Goal: Transaction & Acquisition: Purchase product/service

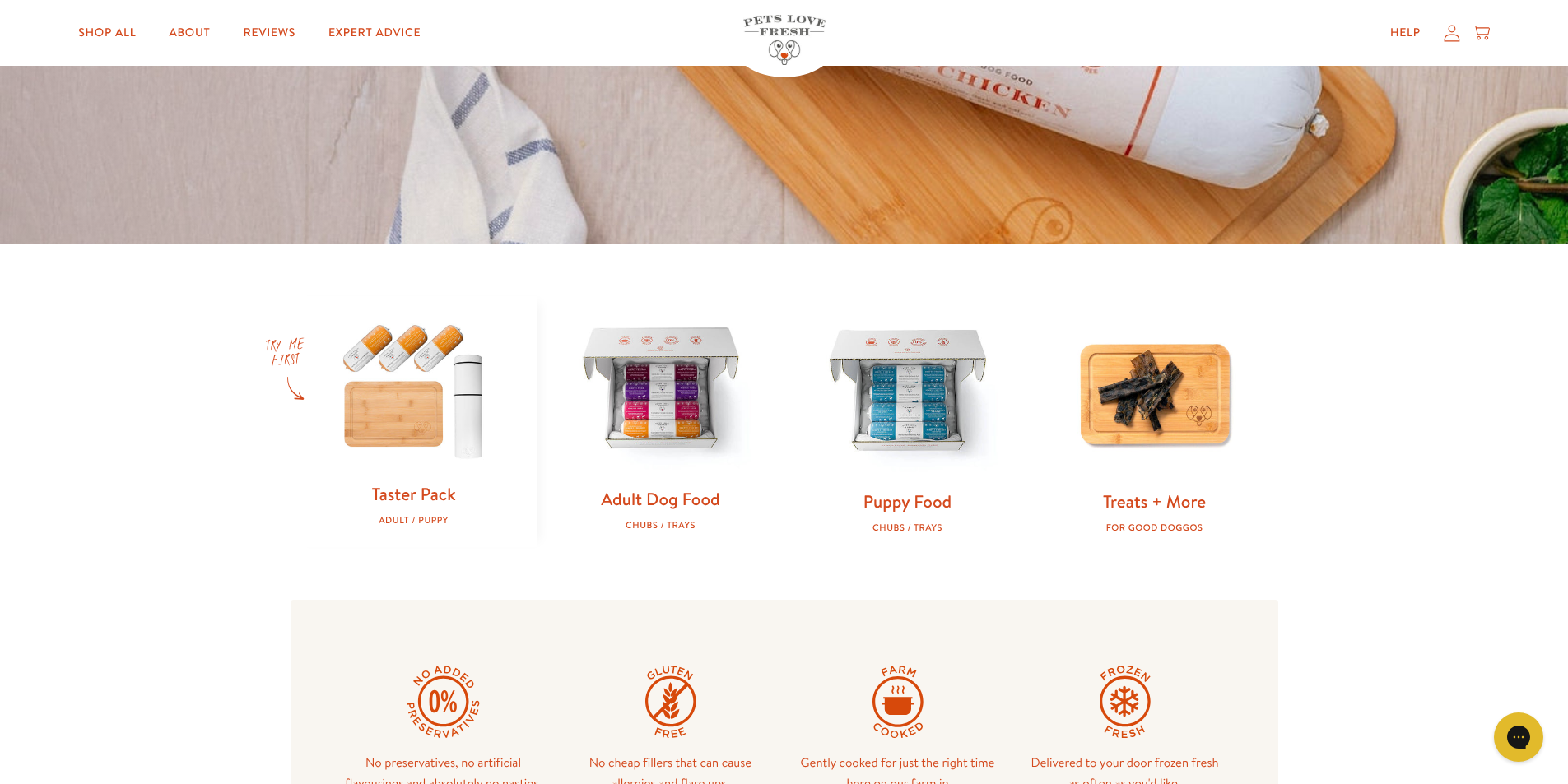
scroll to position [411, 0]
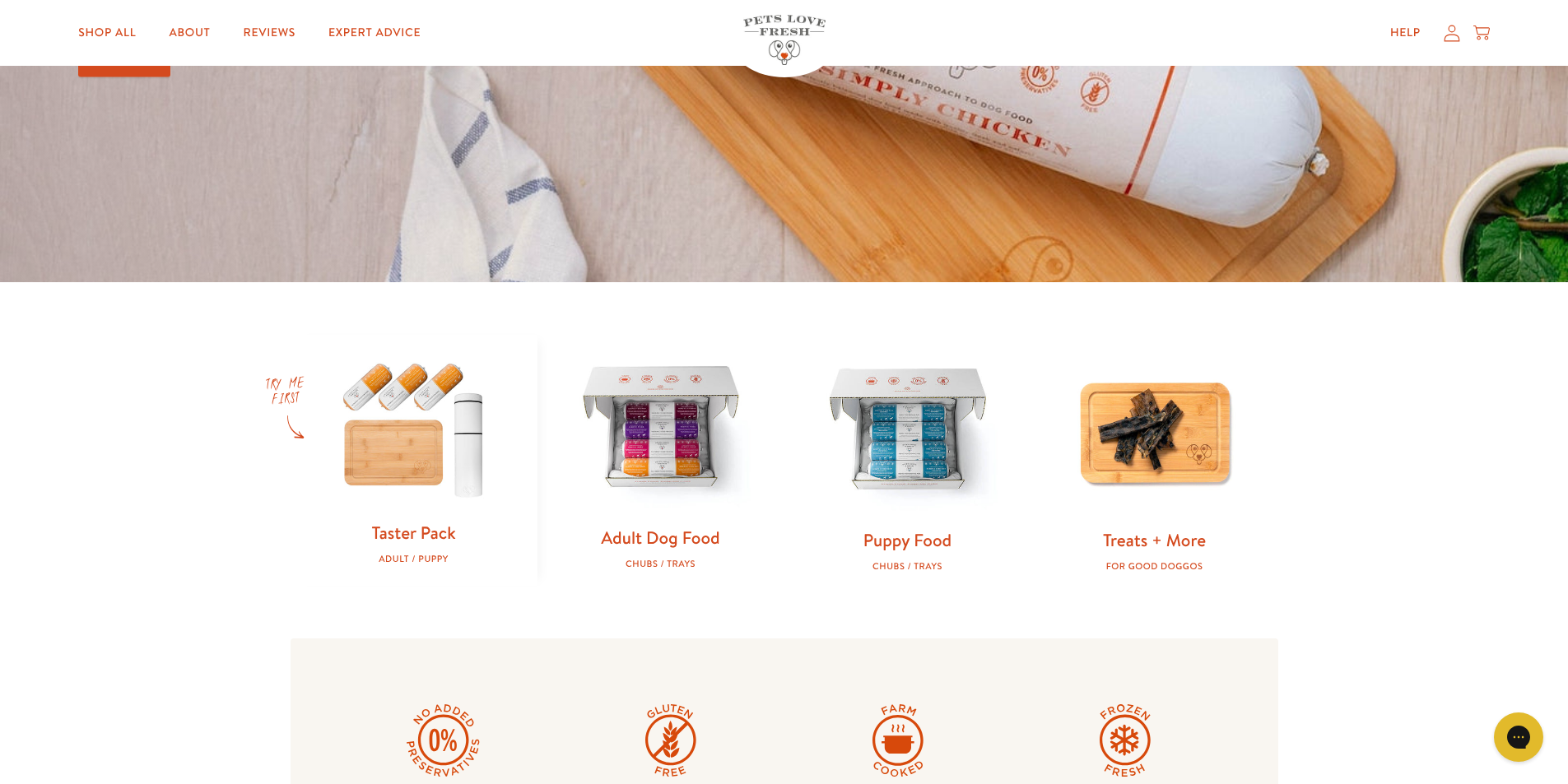
click at [631, 430] on img at bounding box center [660, 429] width 194 height 194
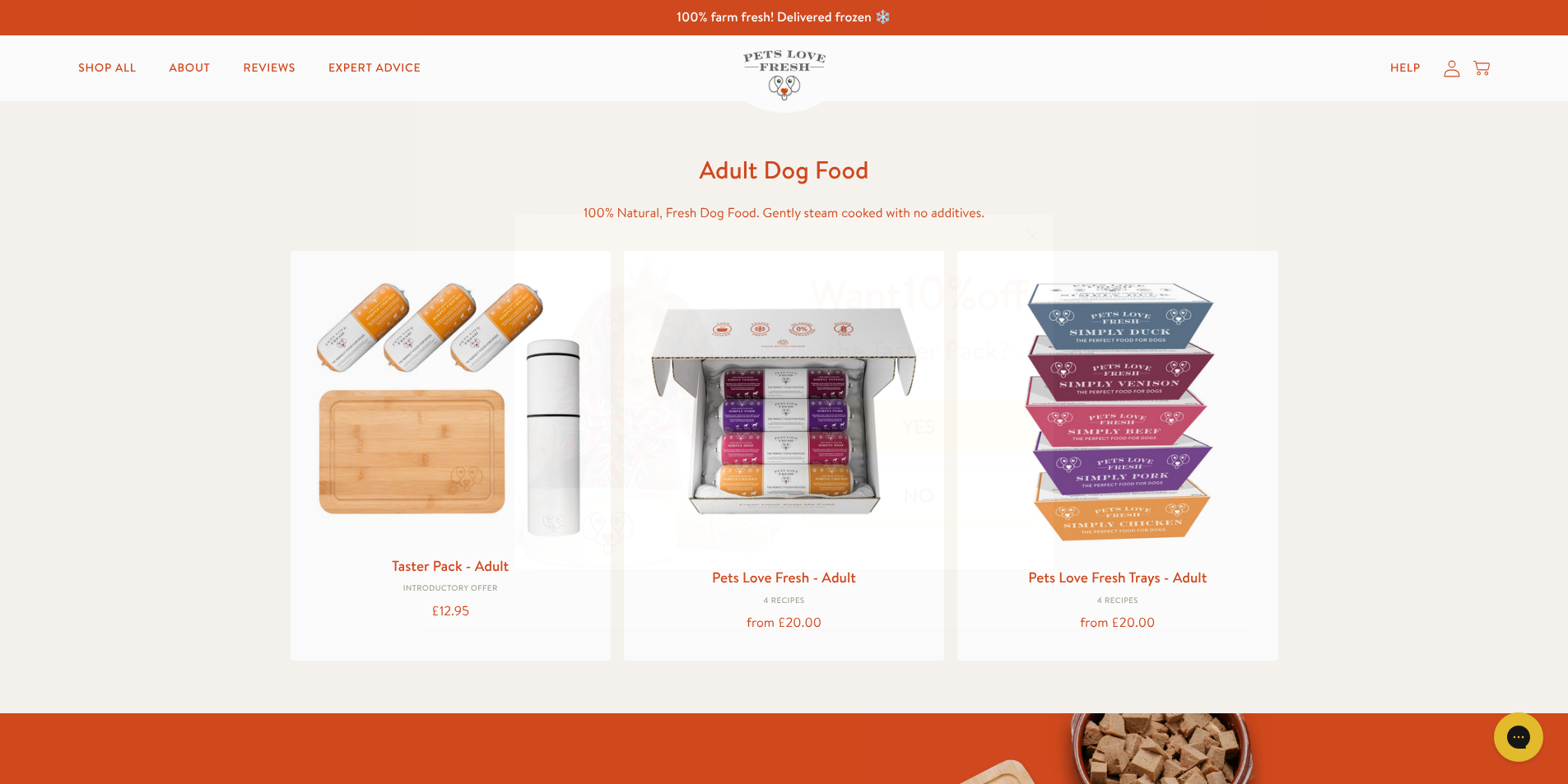
click at [1023, 232] on circle "Close dialog" at bounding box center [1032, 235] width 27 height 27
click at [407, 420] on img at bounding box center [450, 403] width 294 height 282
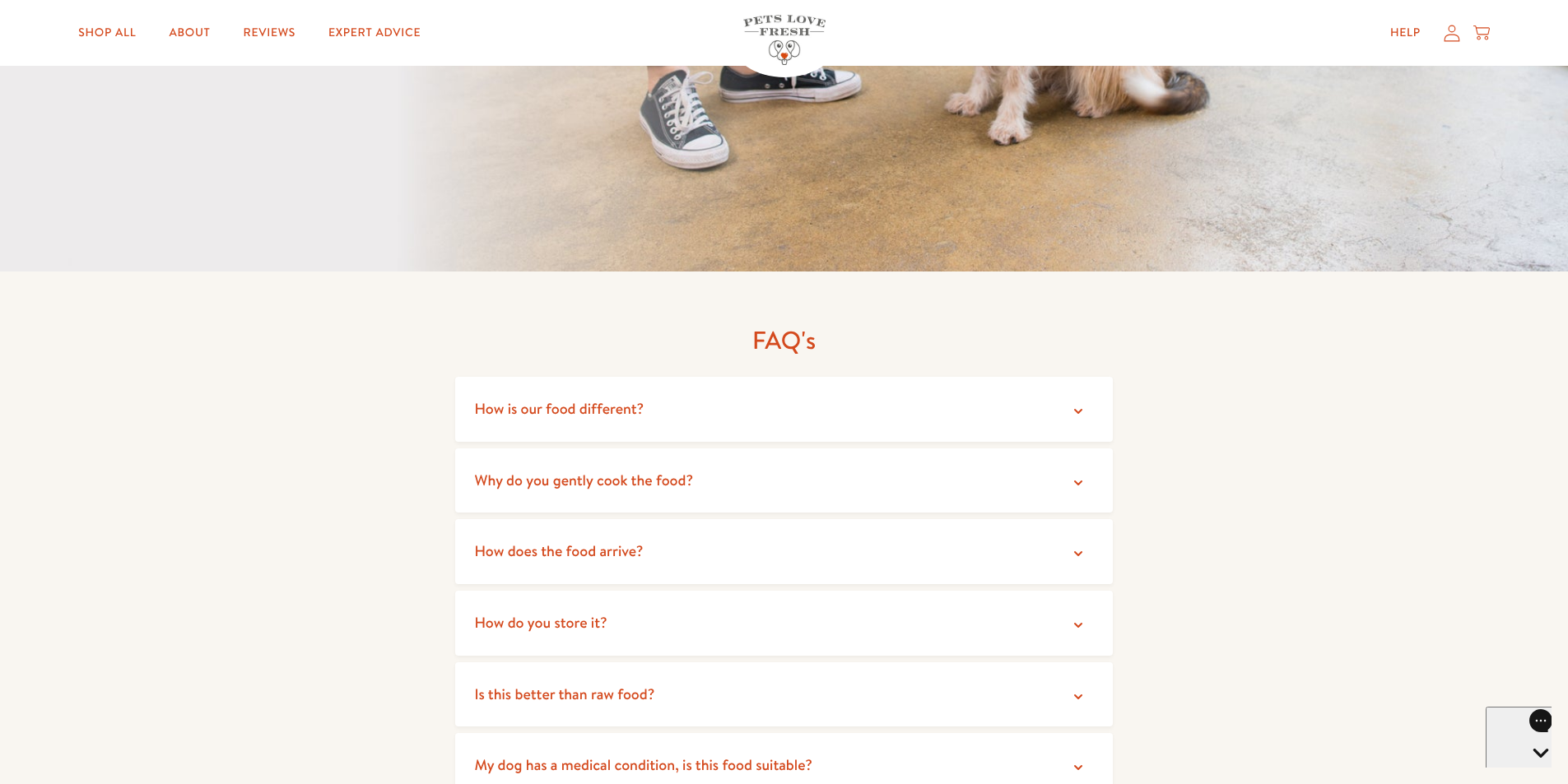
scroll to position [3045, 0]
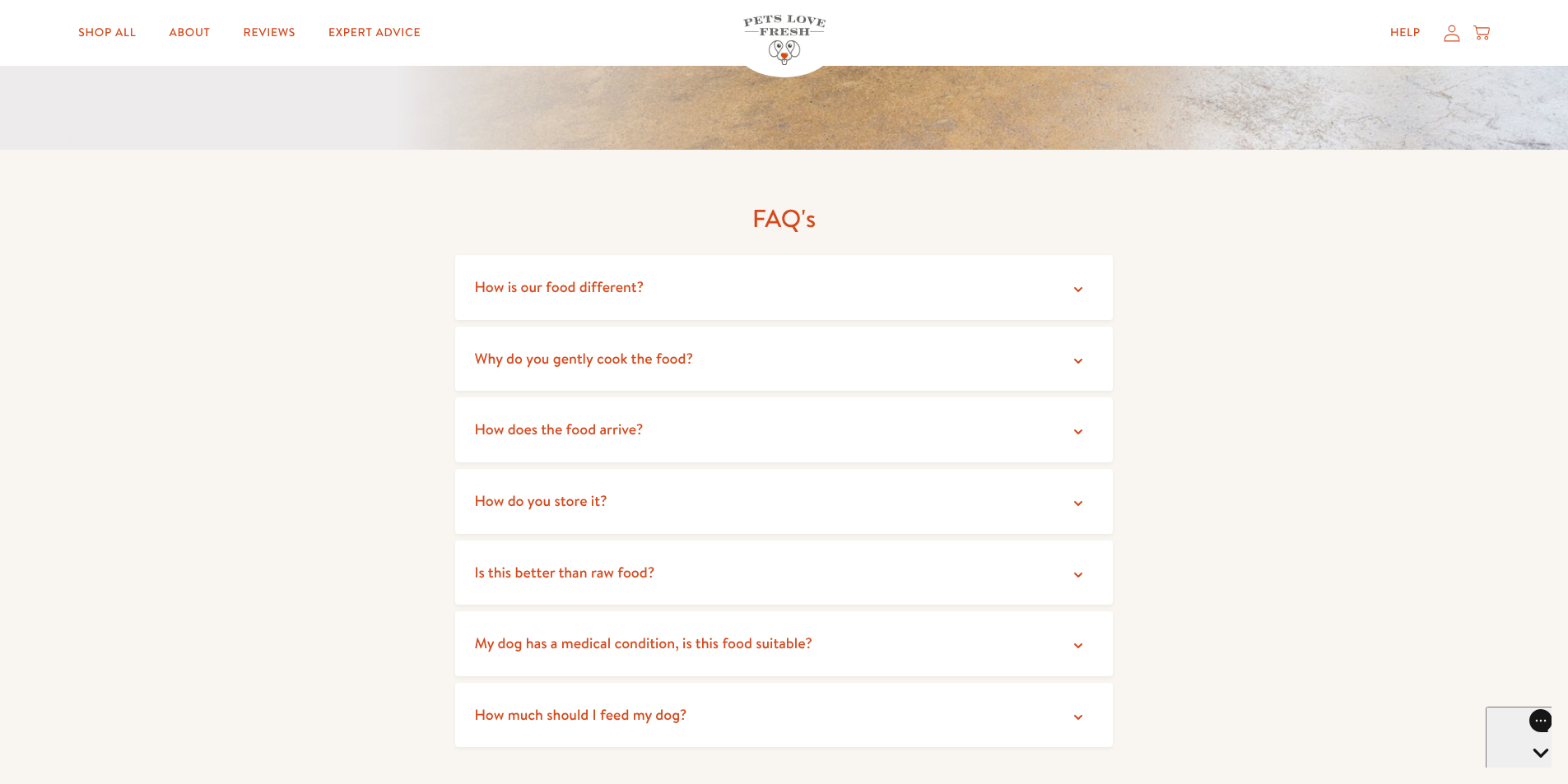
click at [1074, 282] on icon at bounding box center [1077, 289] width 16 height 16
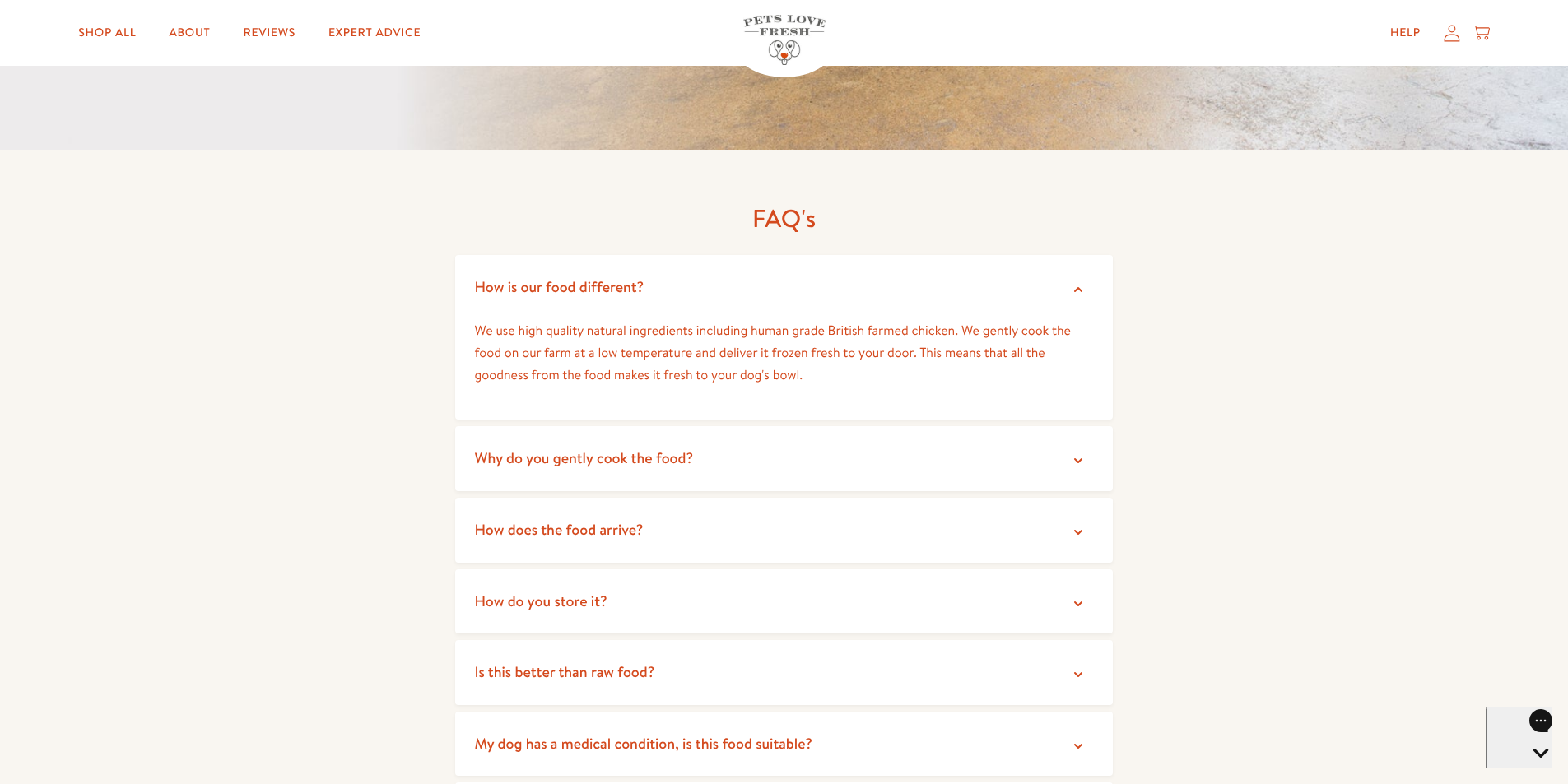
click at [1081, 287] on icon at bounding box center [1078, 289] width 9 height 5
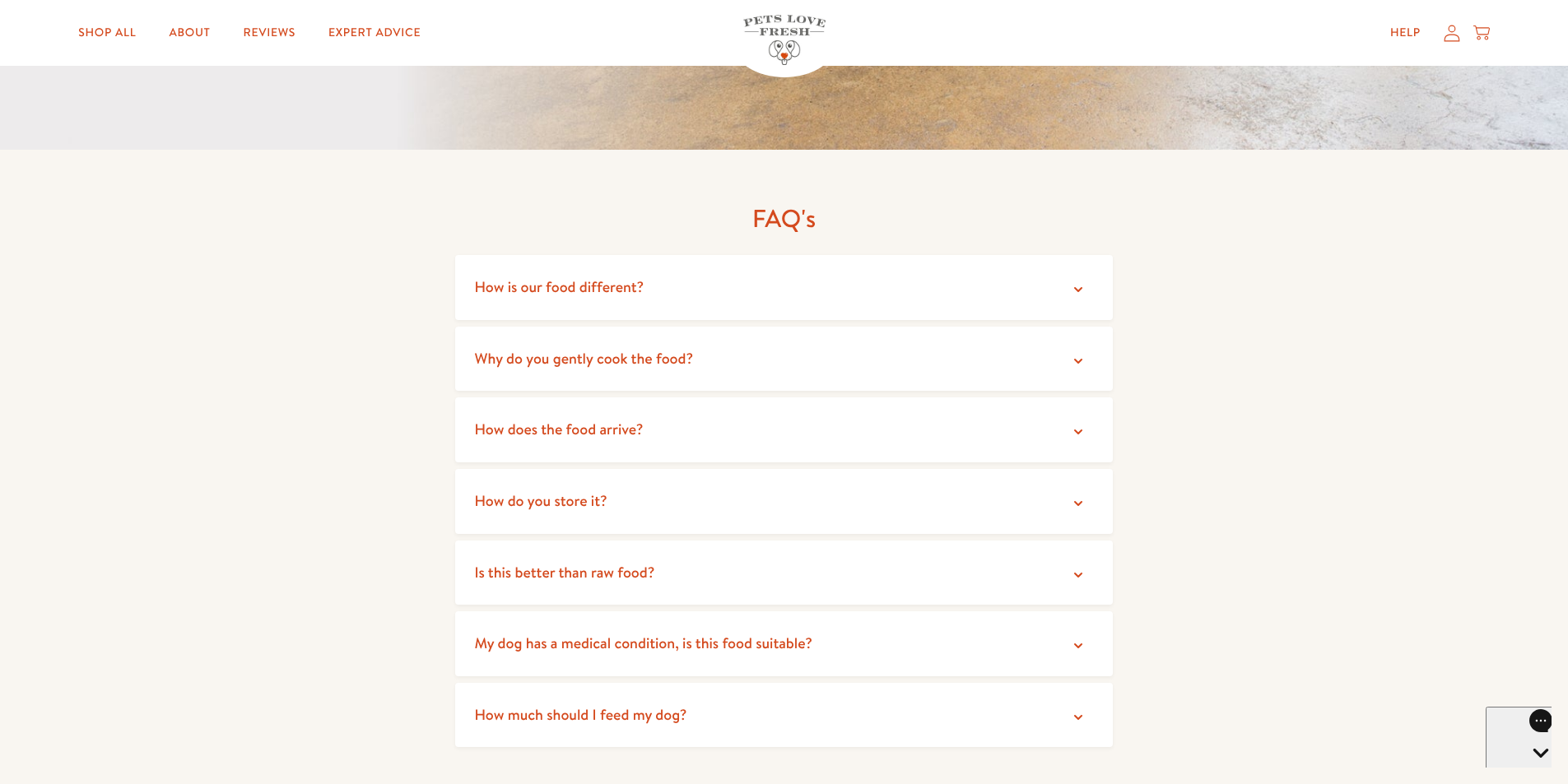
click at [1074, 353] on icon at bounding box center [1077, 360] width 16 height 16
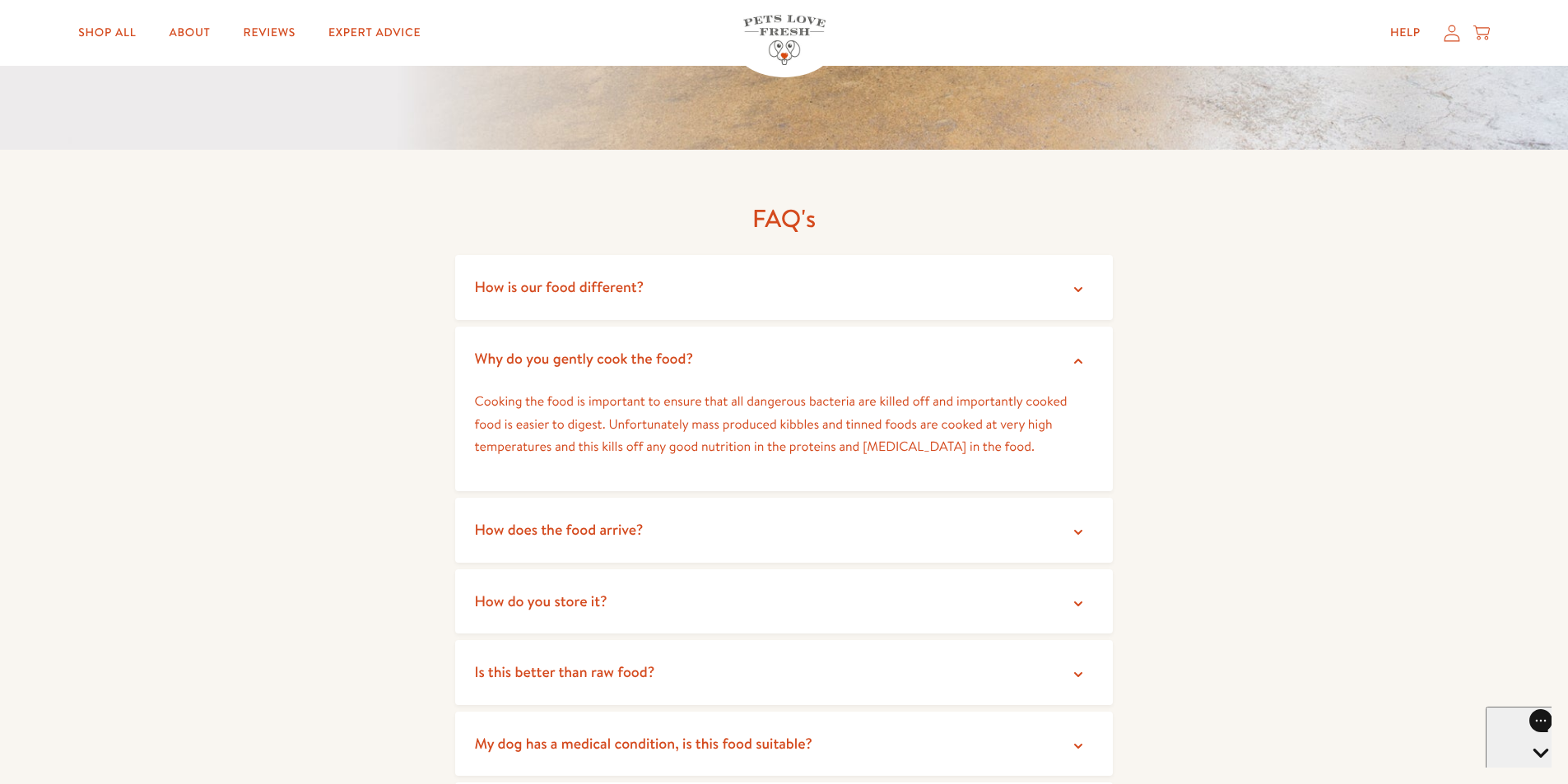
click at [1074, 353] on icon at bounding box center [1077, 360] width 16 height 16
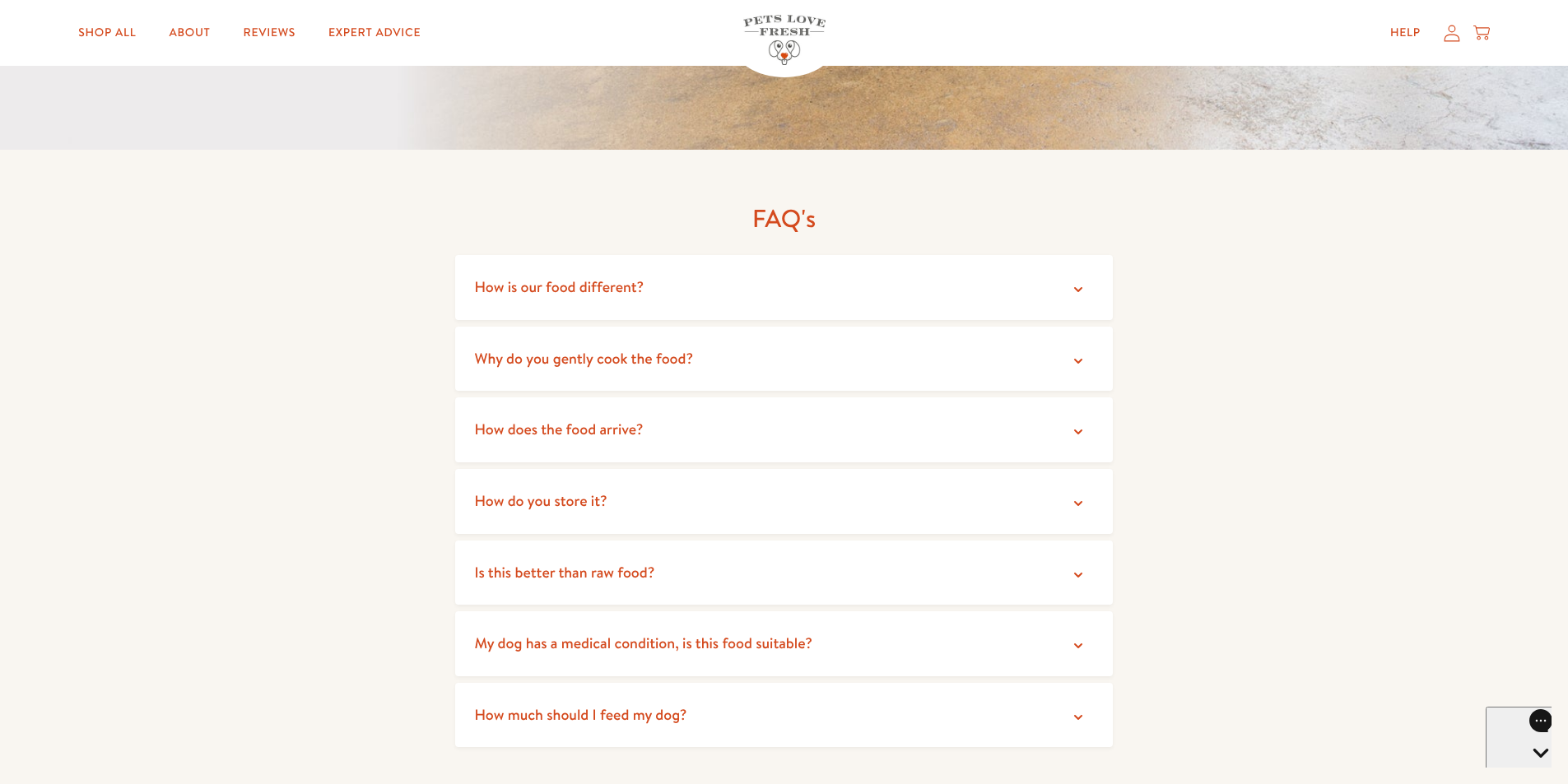
click at [1077, 424] on icon at bounding box center [1077, 431] width 16 height 16
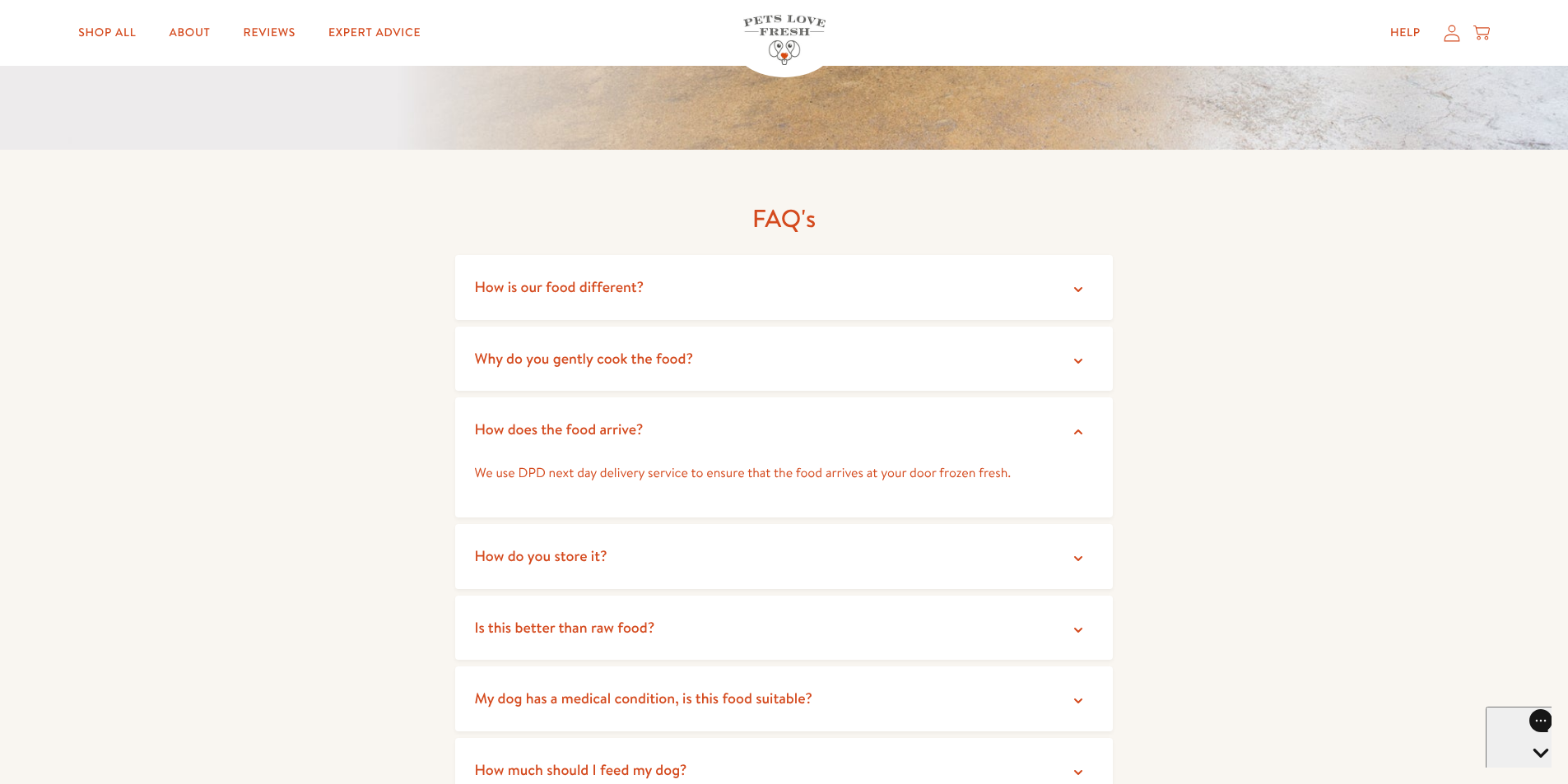
click at [1077, 424] on icon at bounding box center [1077, 431] width 16 height 16
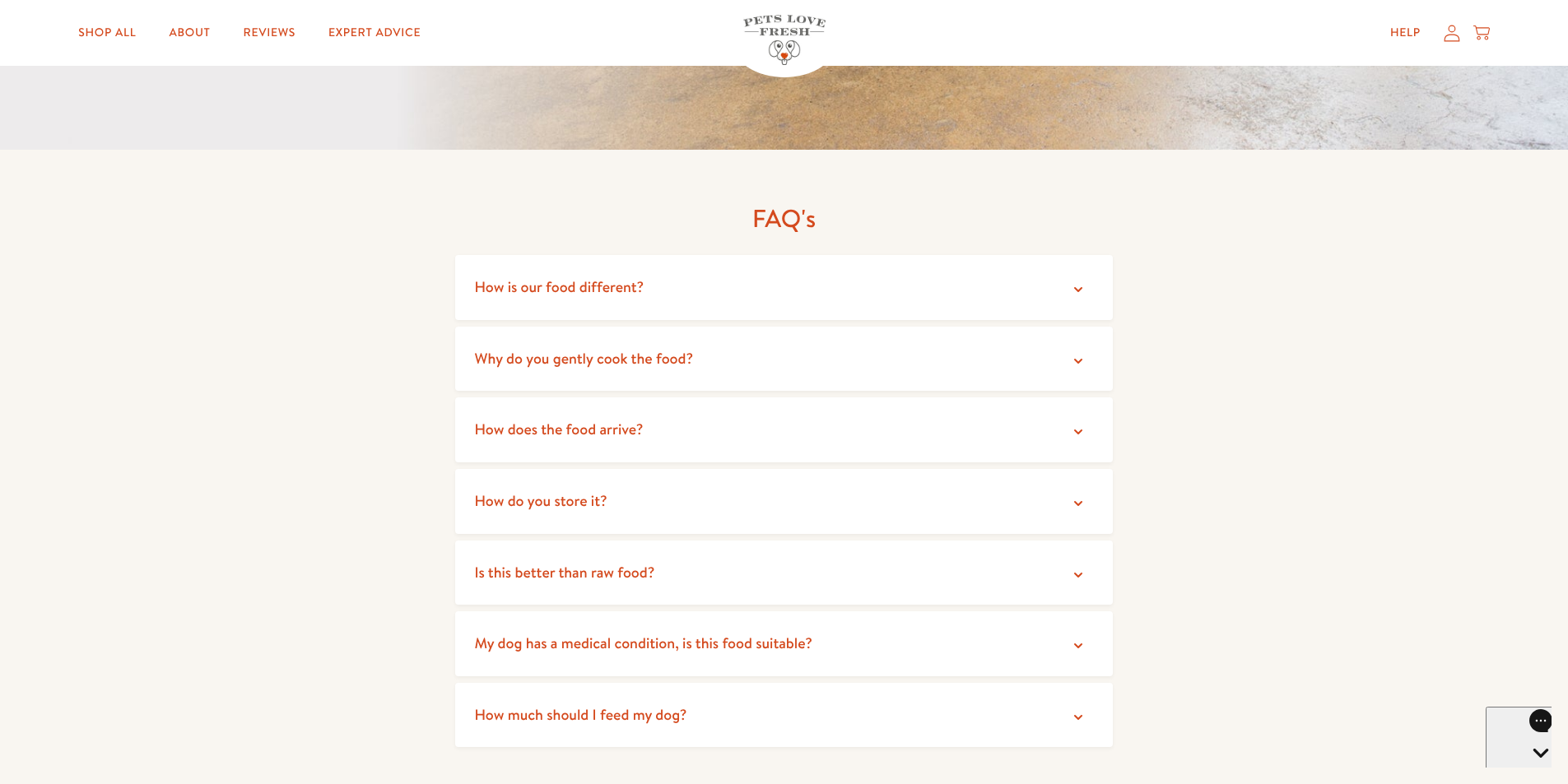
click at [1083, 496] on icon at bounding box center [1077, 503] width 16 height 16
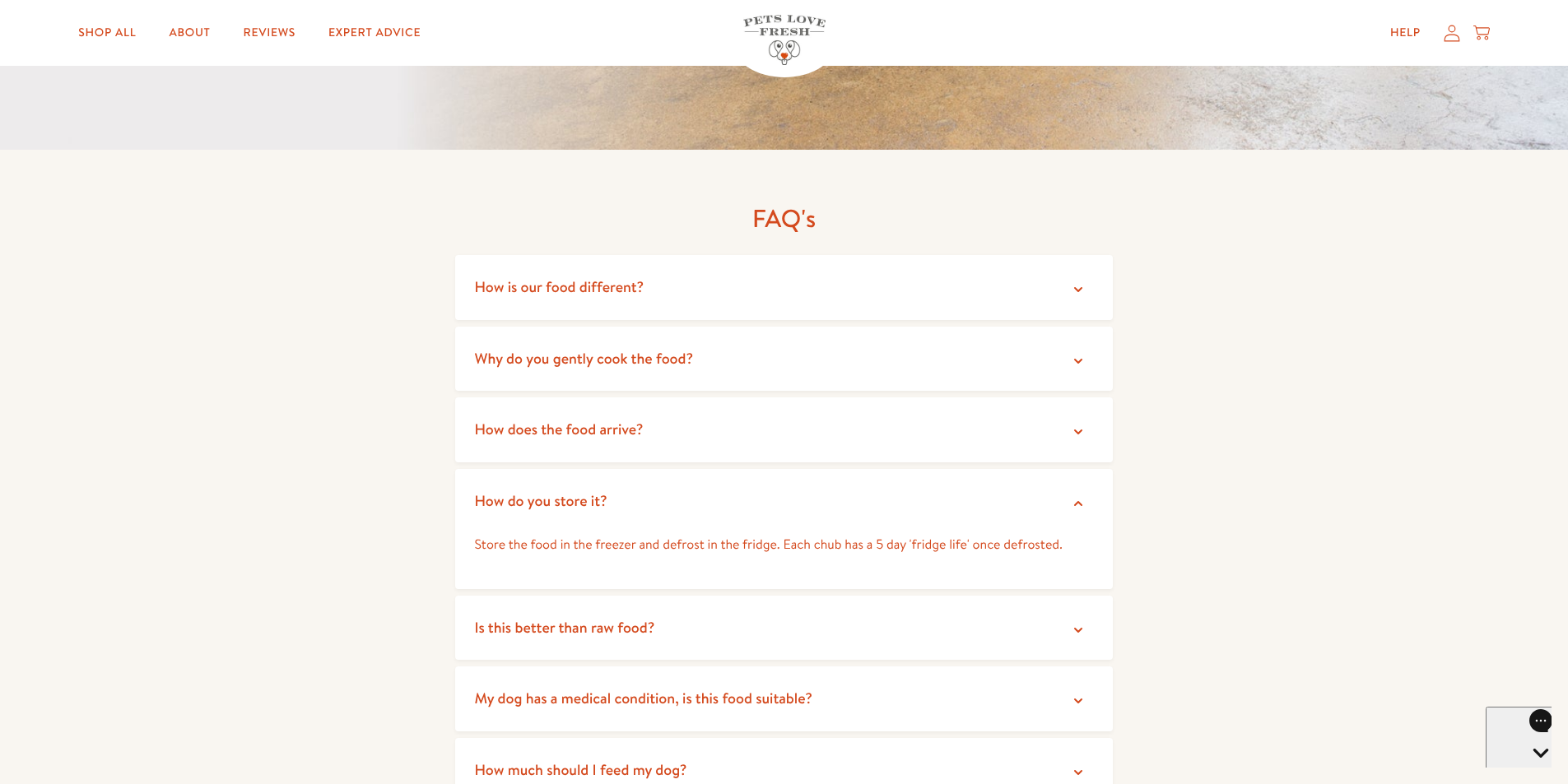
click at [1083, 496] on icon at bounding box center [1077, 503] width 16 height 16
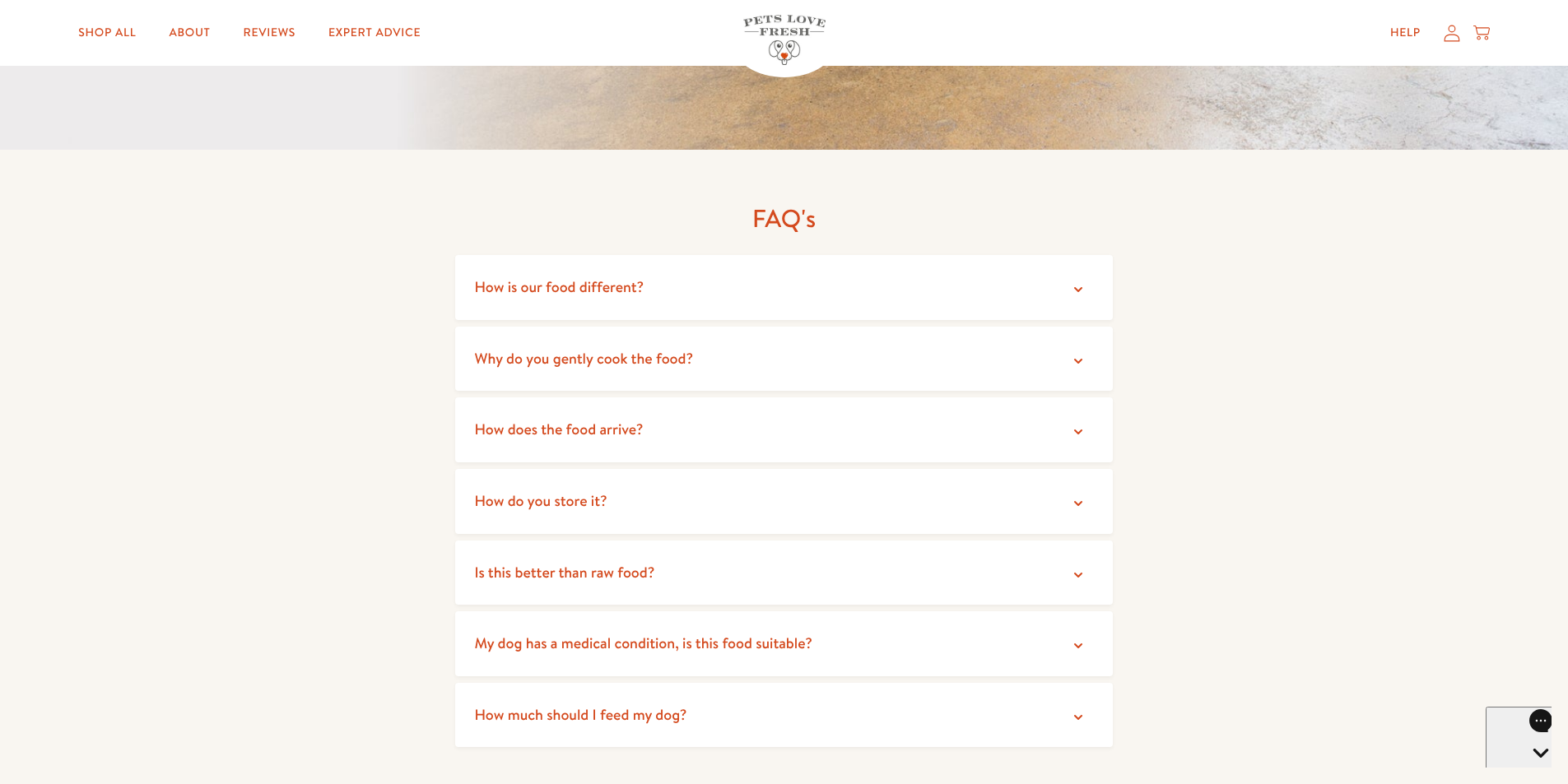
click at [1072, 567] on icon at bounding box center [1077, 575] width 16 height 16
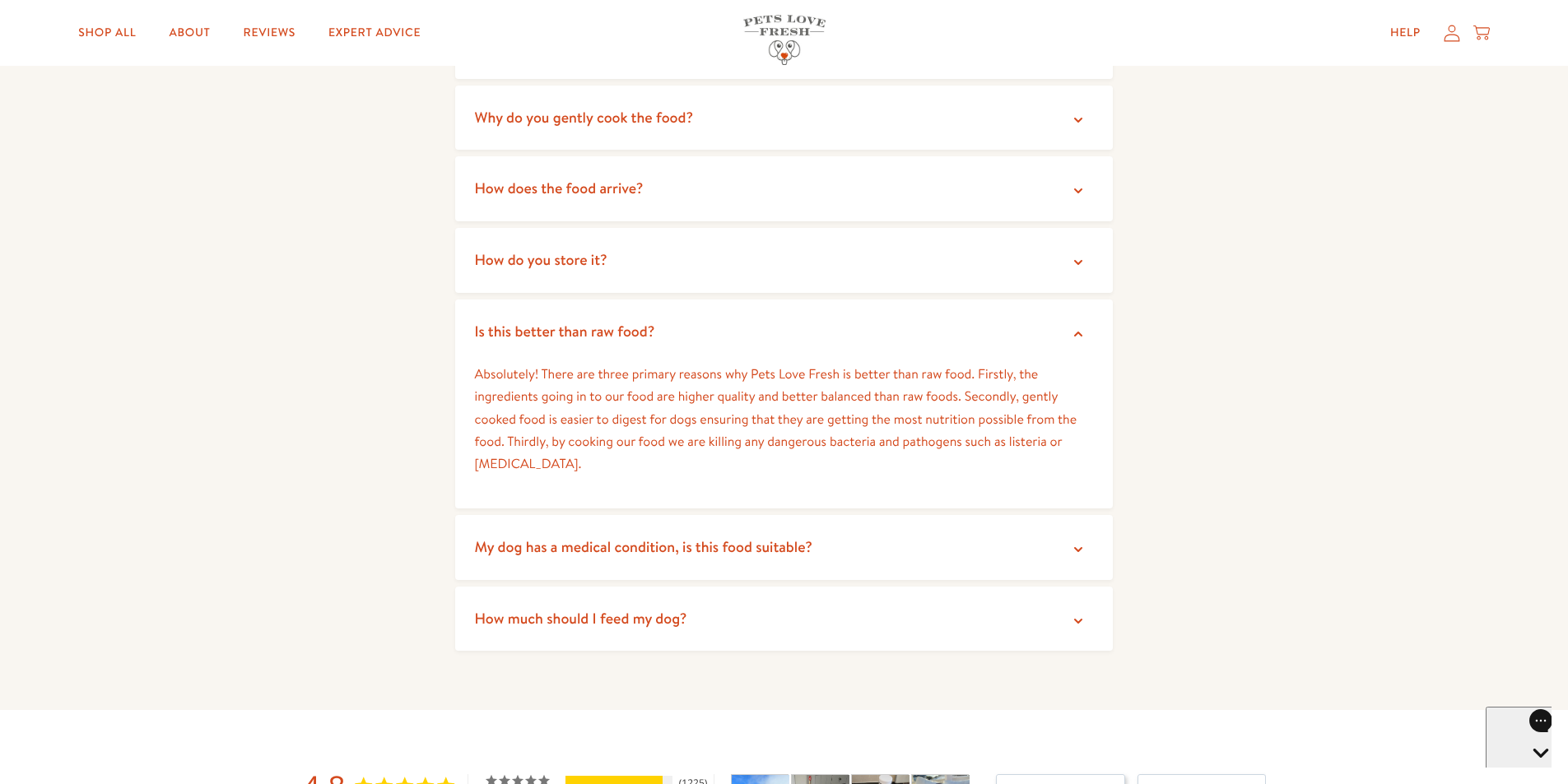
scroll to position [3292, 0]
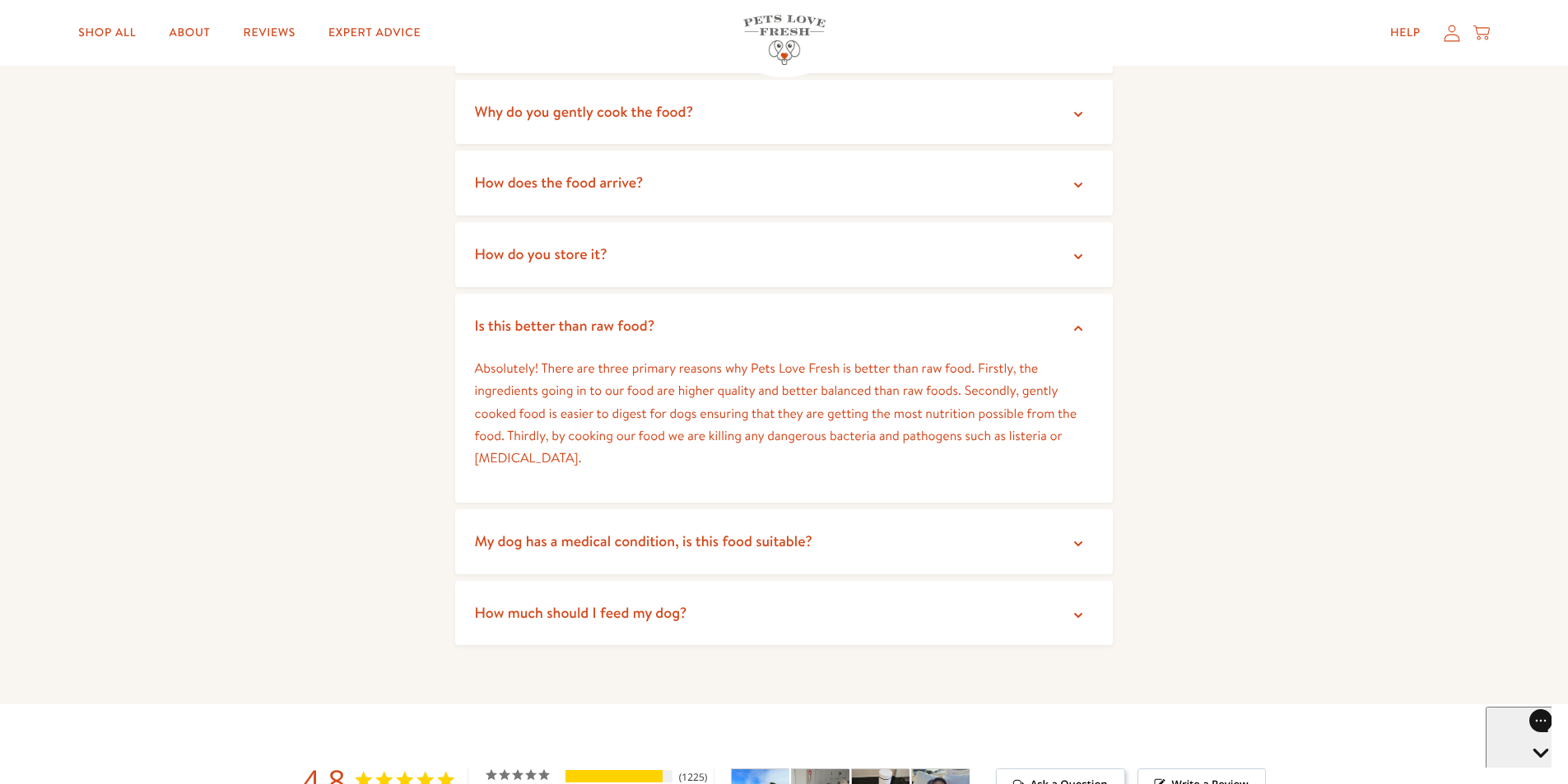
click at [1084, 320] on icon at bounding box center [1077, 327] width 16 height 16
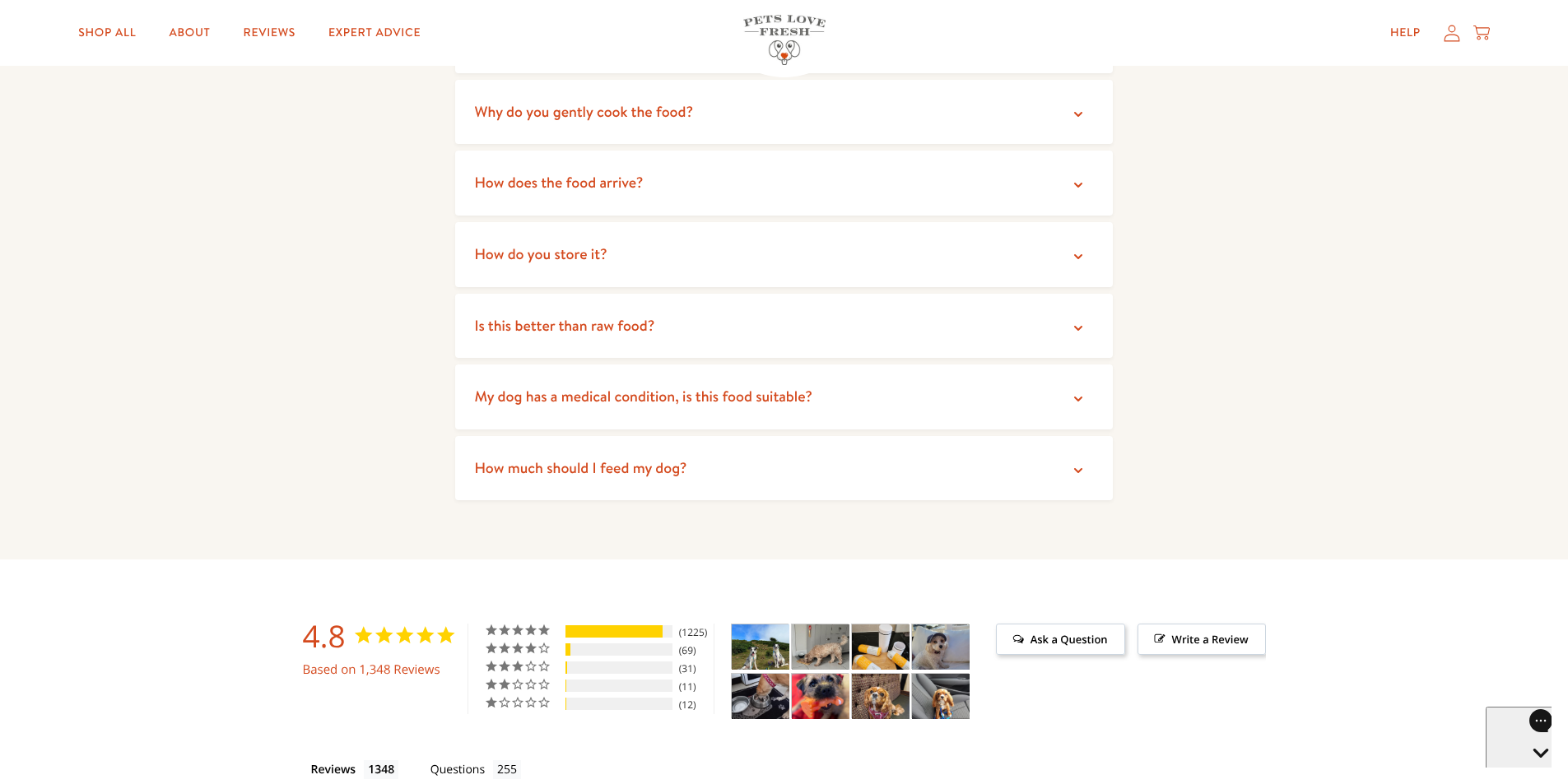
click at [1075, 396] on icon at bounding box center [1078, 398] width 9 height 5
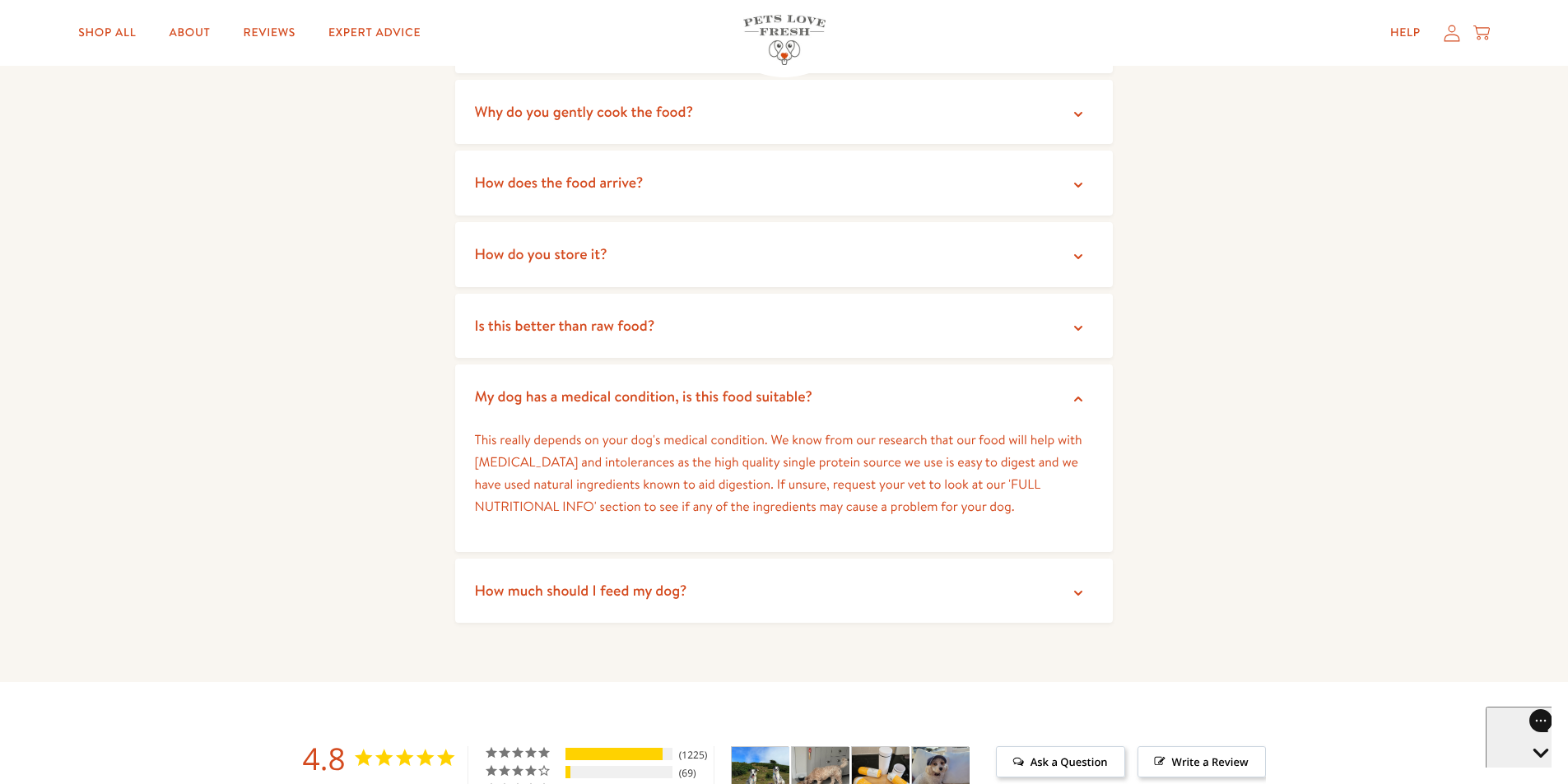
click at [1073, 391] on icon at bounding box center [1077, 398] width 16 height 16
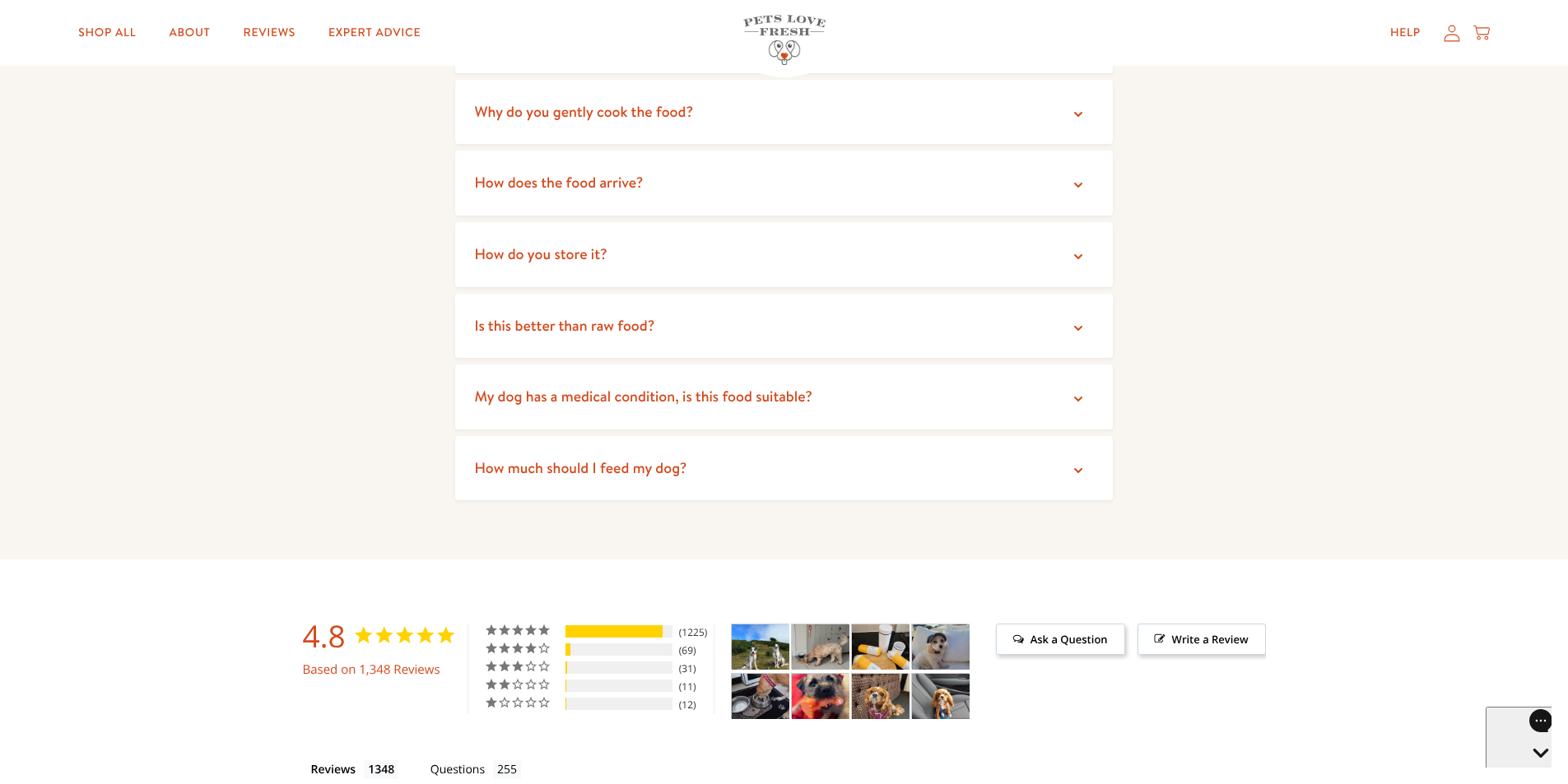
click at [1076, 462] on icon at bounding box center [1077, 470] width 16 height 16
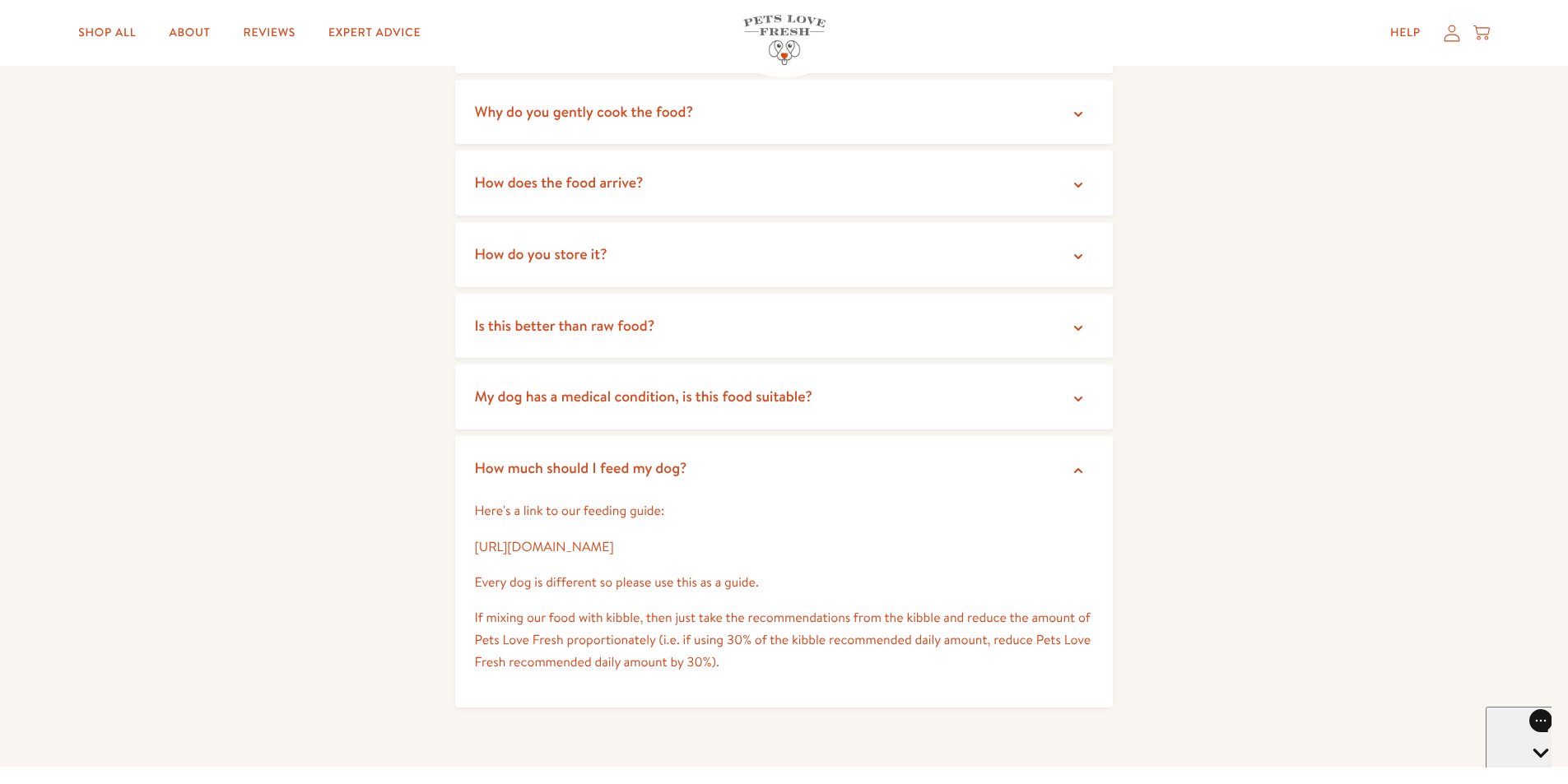
click at [543, 538] on link "[URL][DOMAIN_NAME]" at bounding box center [544, 547] width 139 height 18
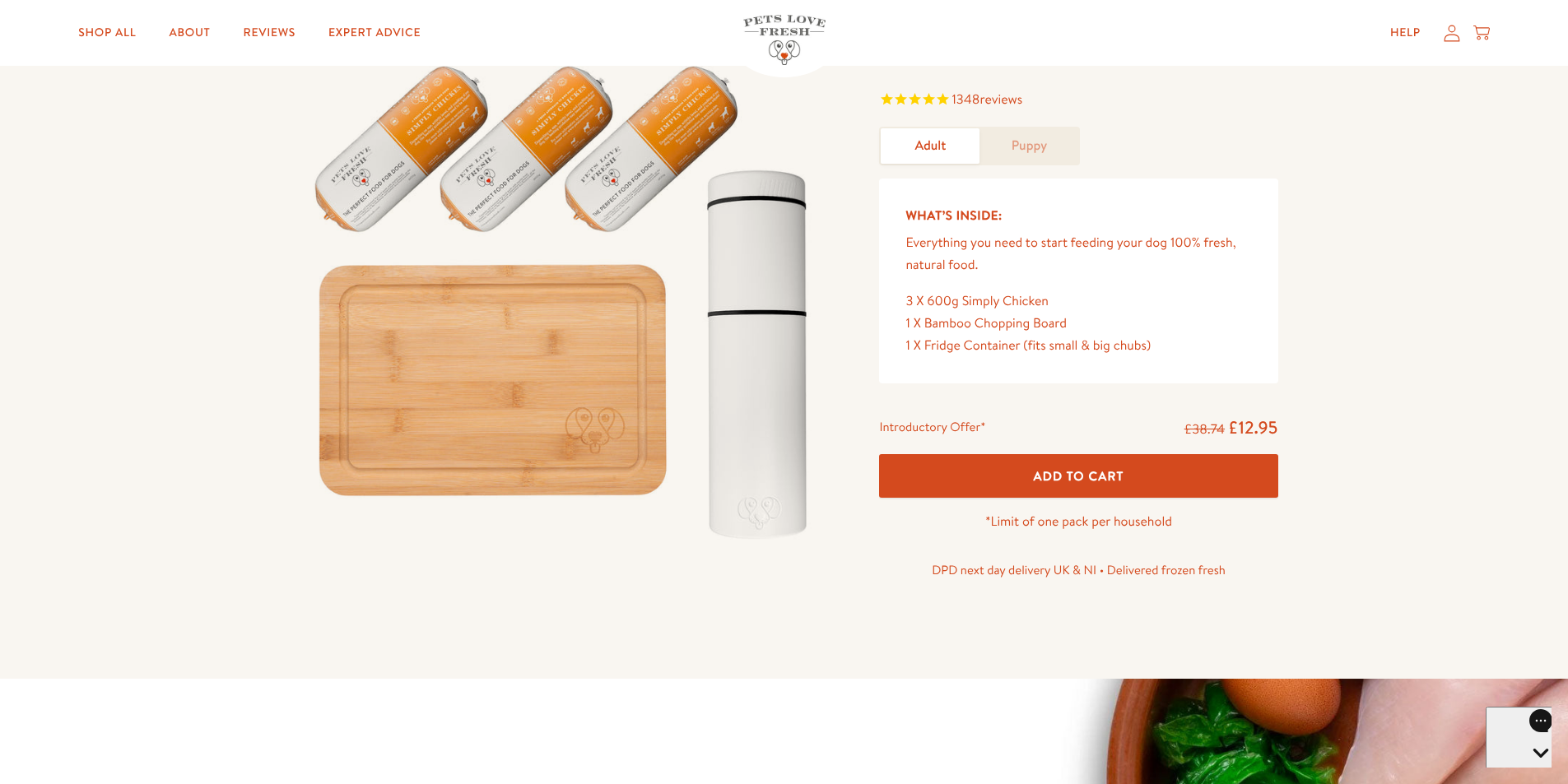
scroll to position [0, 0]
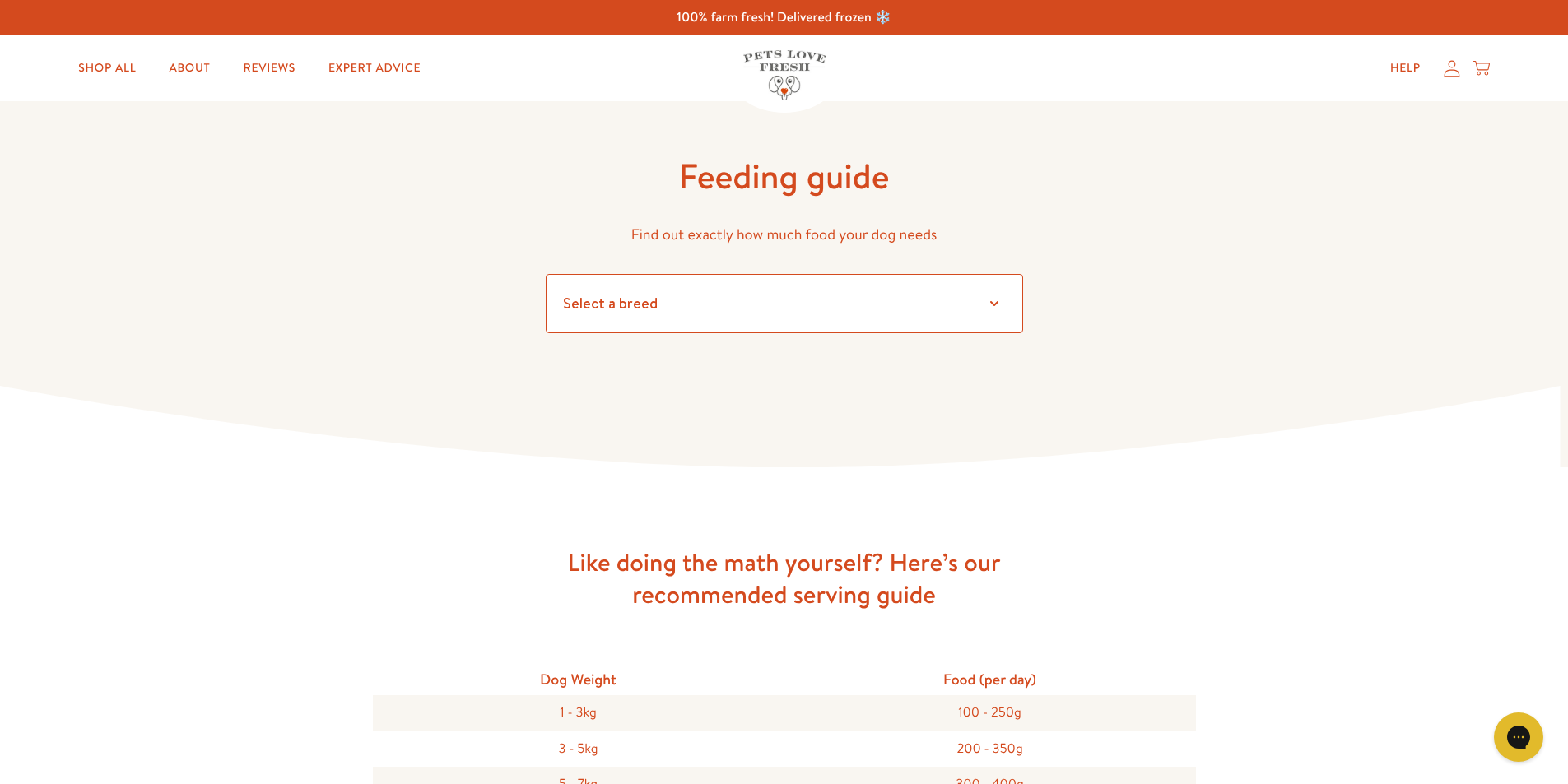
click at [992, 304] on select "Select a breed Affenpinscher Afghan hound Airedale terrier Akita Alaskan Malamu…" at bounding box center [784, 304] width 478 height 60
click at [984, 289] on select "Select a breed Affenpinscher Afghan hound Airedale terrier Akita Alaskan Malamu…" at bounding box center [784, 304] width 478 height 60
select select "7"
click at [546, 274] on select "Select a breed Affenpinscher Afghan hound Airedale terrier Akita Alaskan Malamu…" at bounding box center [784, 304] width 478 height 60
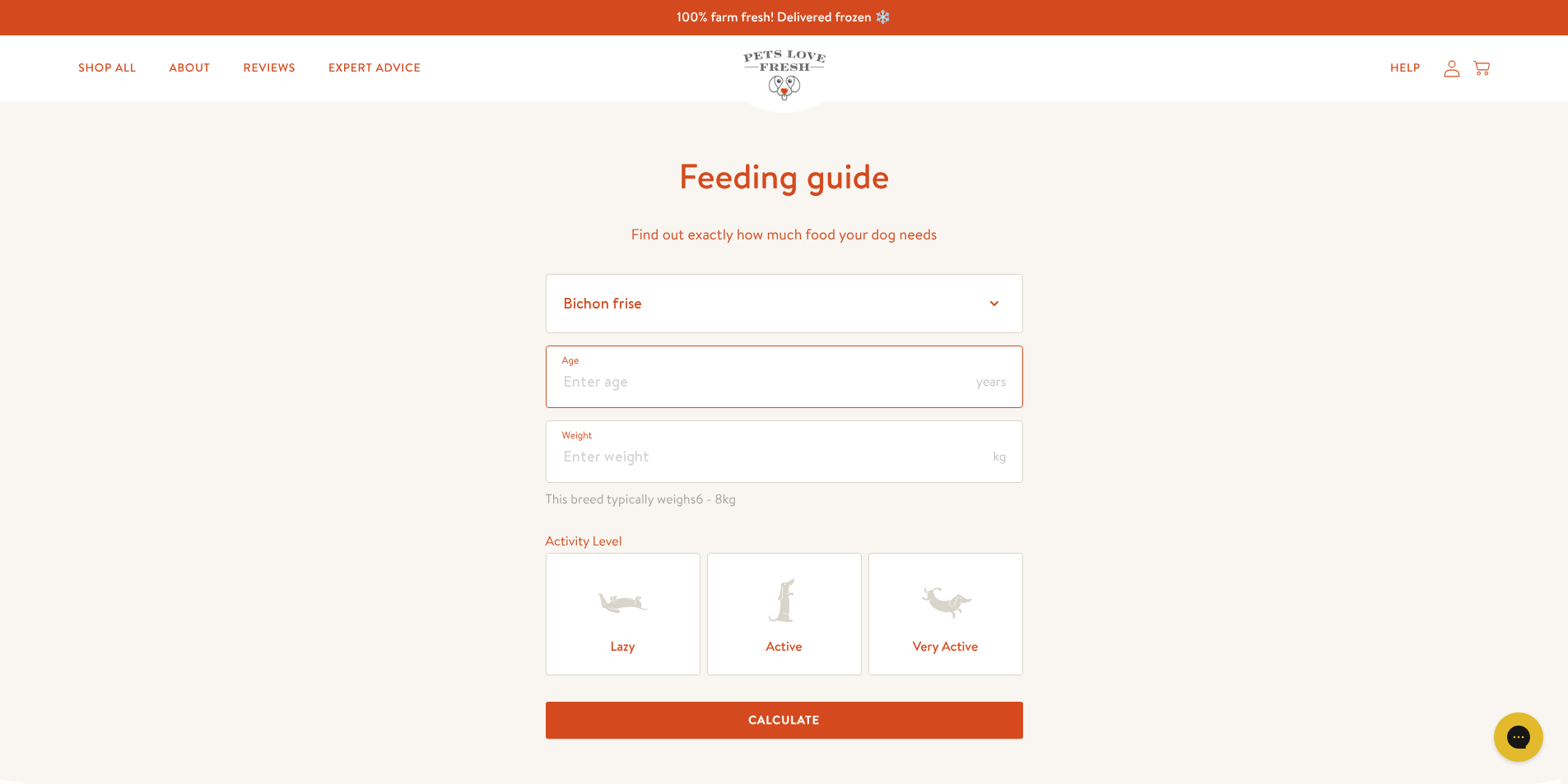
click at [608, 391] on input "number" at bounding box center [784, 376] width 478 height 62
type input "11"
click at [594, 456] on input "number" at bounding box center [784, 452] width 478 height 62
type input "9"
click at [1140, 479] on div "Feeding guide Find out exactly how much food your dog needs Select a breed Affe…" at bounding box center [784, 480] width 1568 height 759
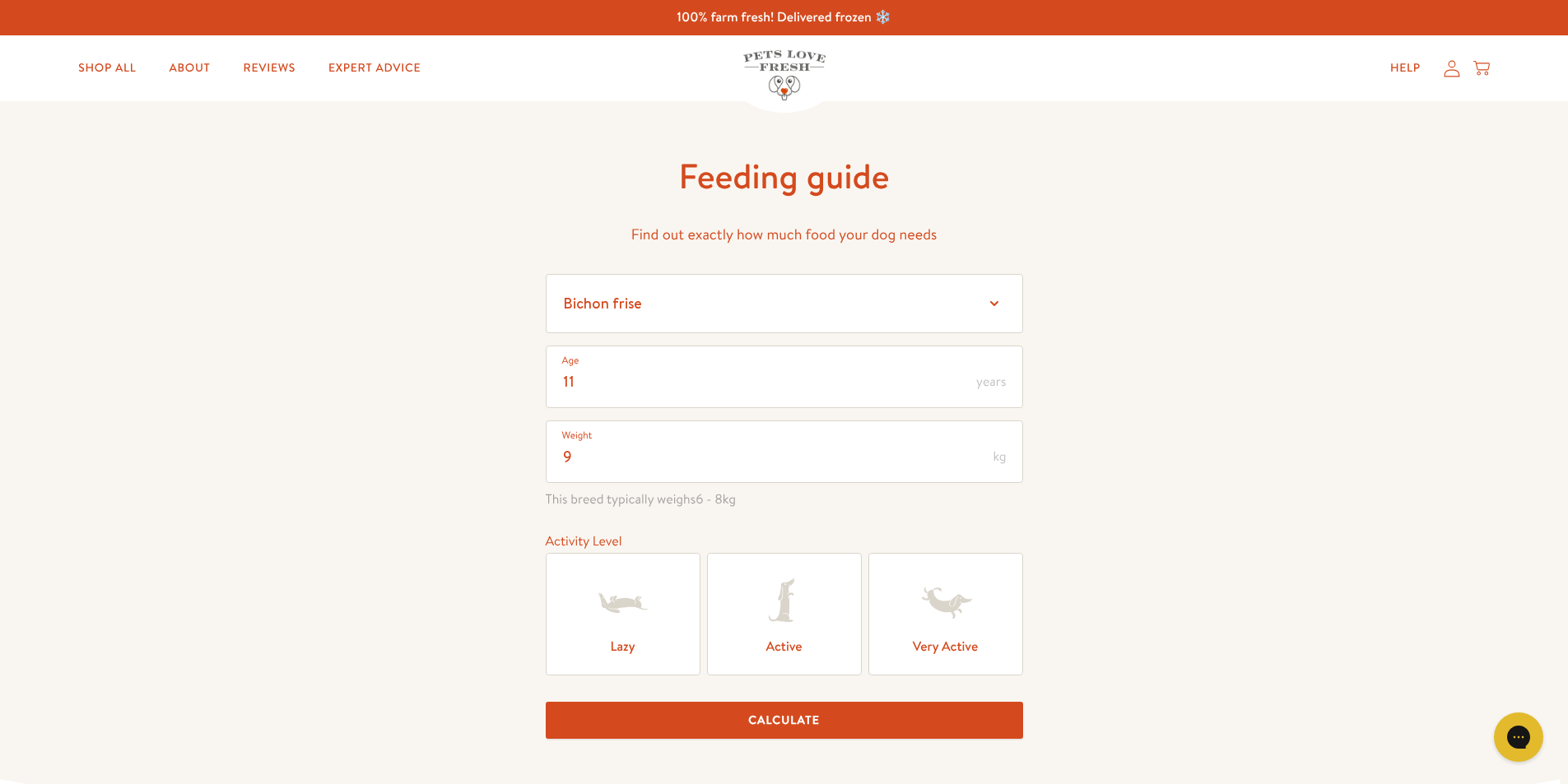
click at [648, 605] on icon at bounding box center [623, 603] width 66 height 66
click at [0, 0] on input "Lazy" at bounding box center [0, 0] width 0 height 0
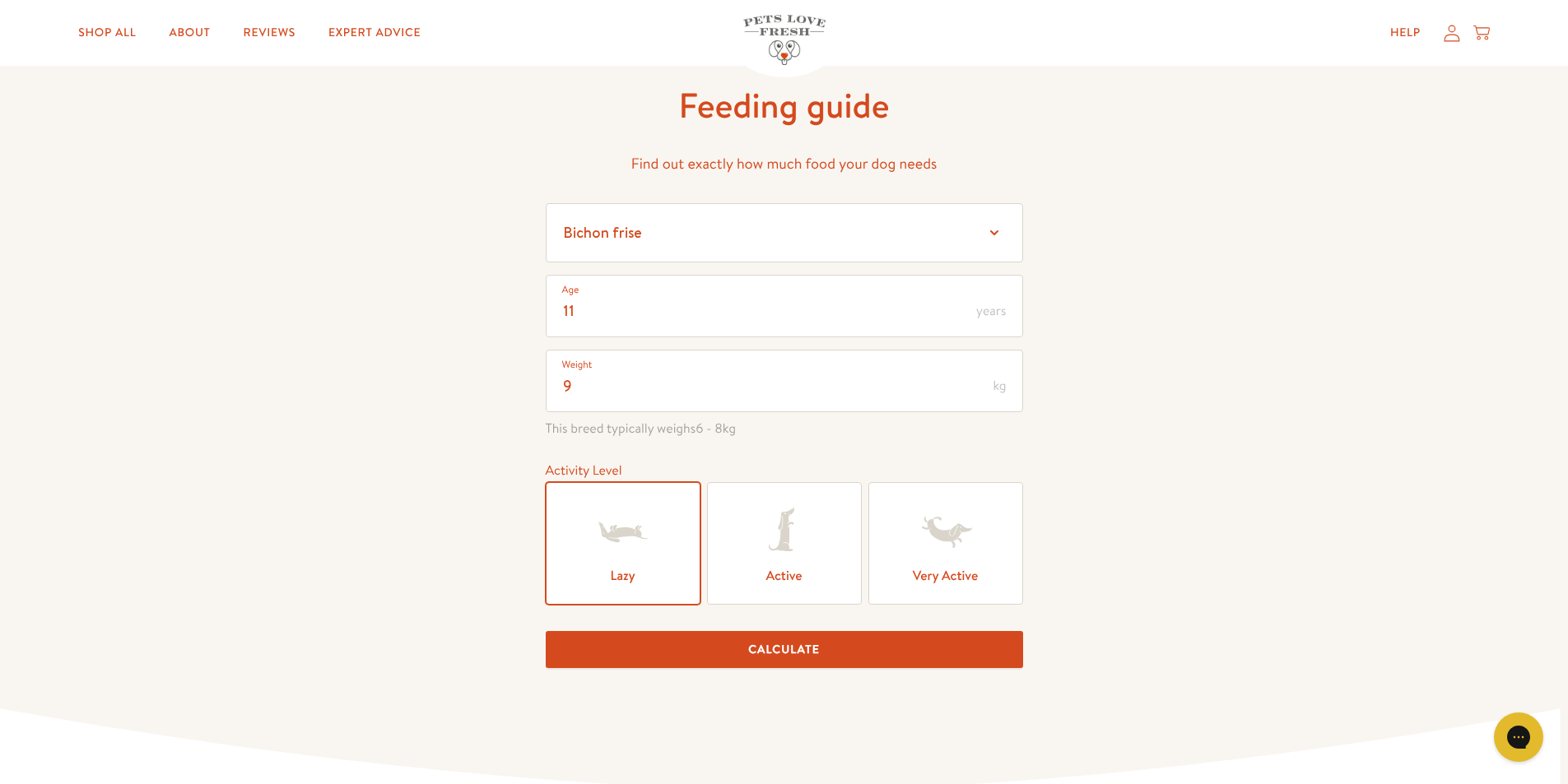
scroll to position [247, 0]
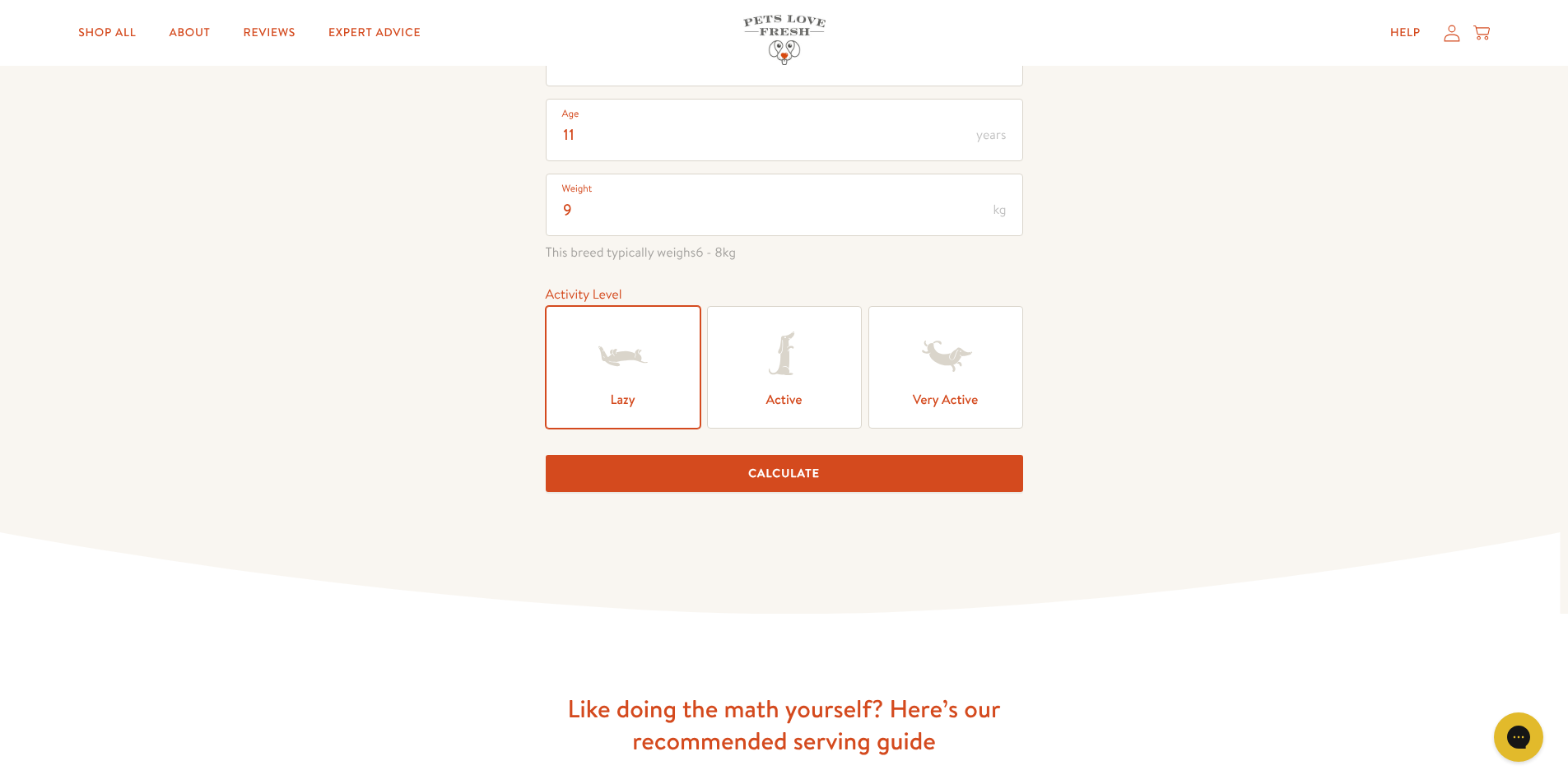
click at [828, 477] on button "Calculate" at bounding box center [784, 473] width 478 height 37
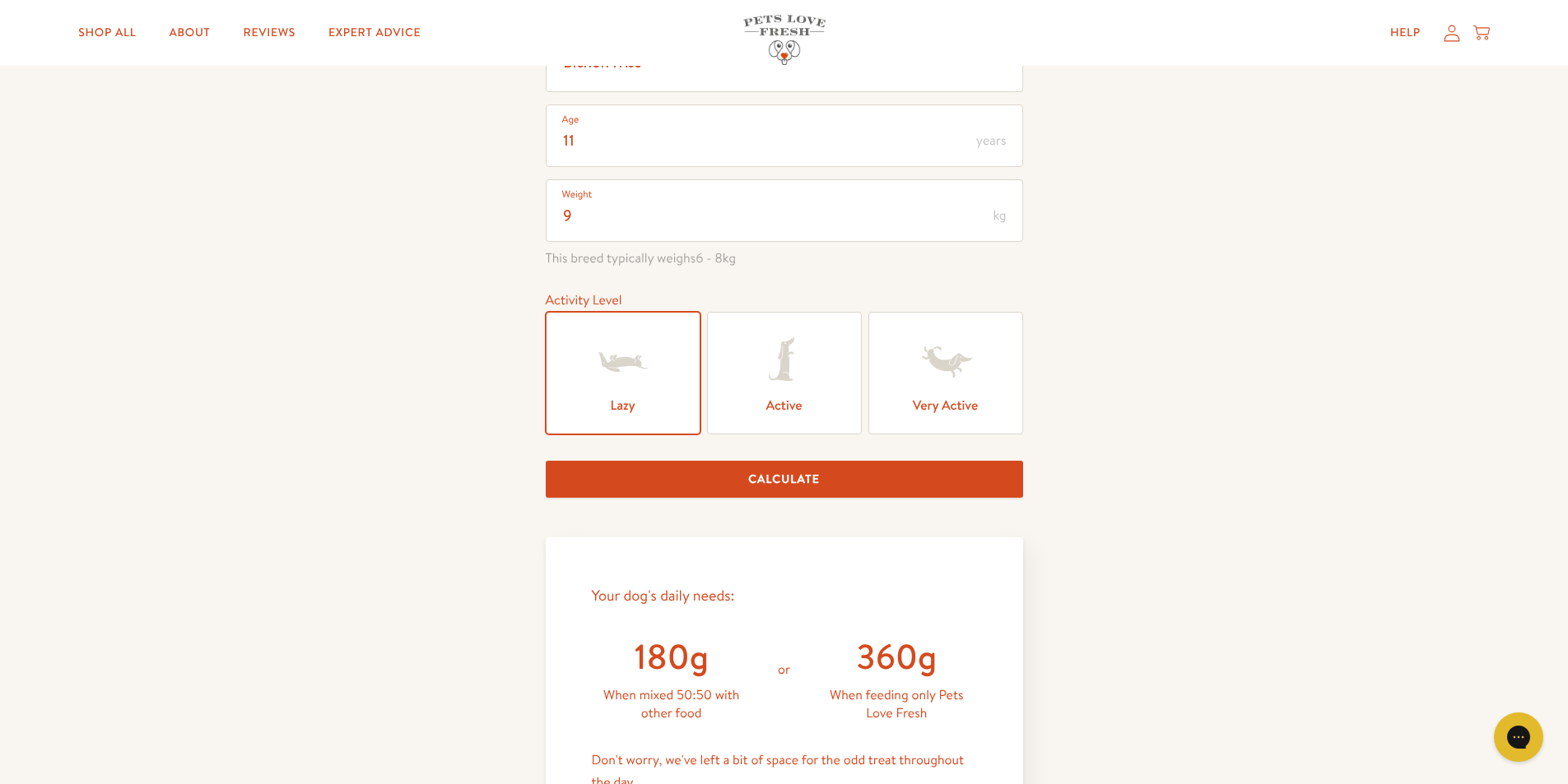
scroll to position [0, 0]
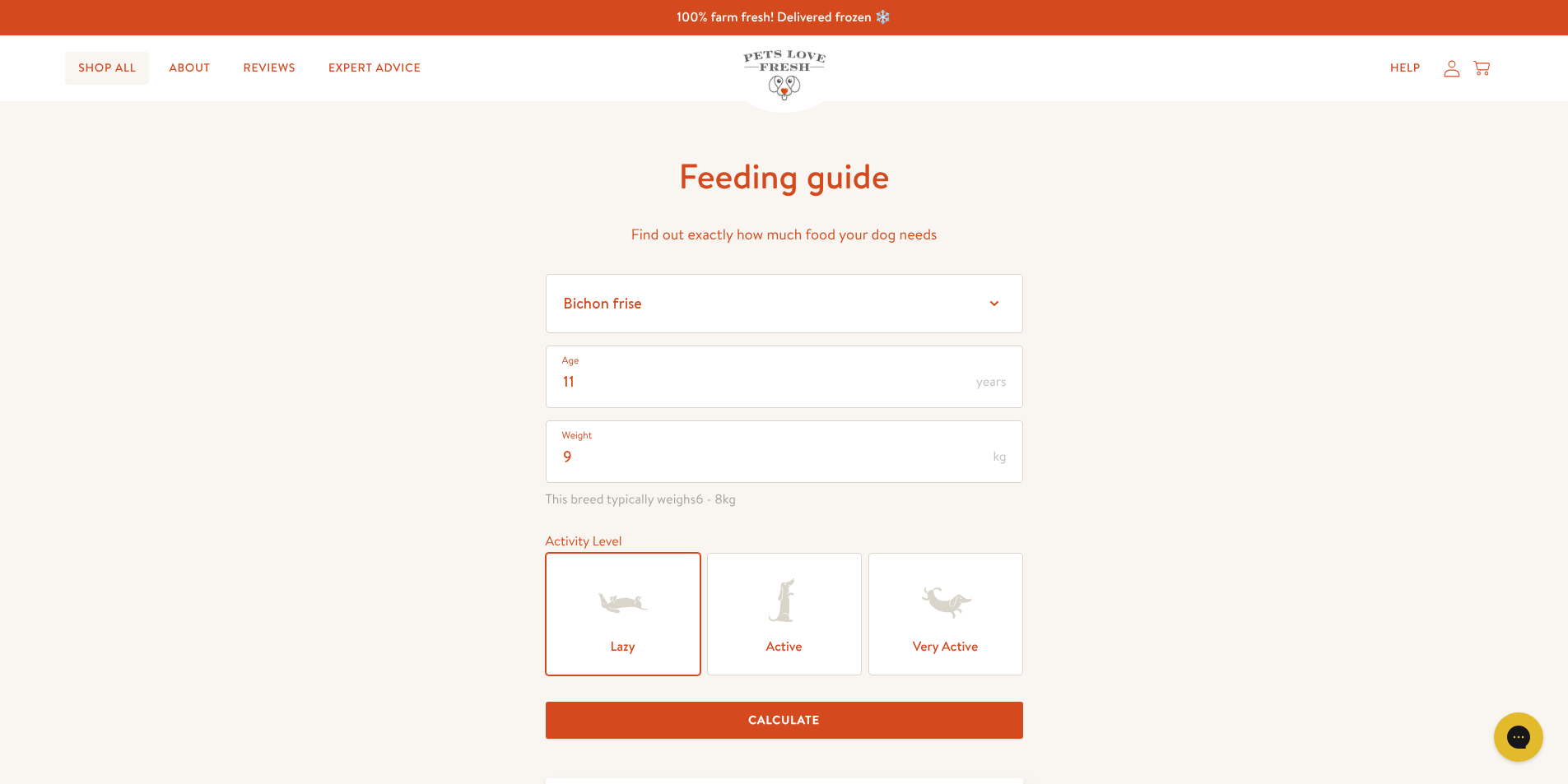
click at [117, 63] on link "Shop All" at bounding box center [107, 68] width 84 height 33
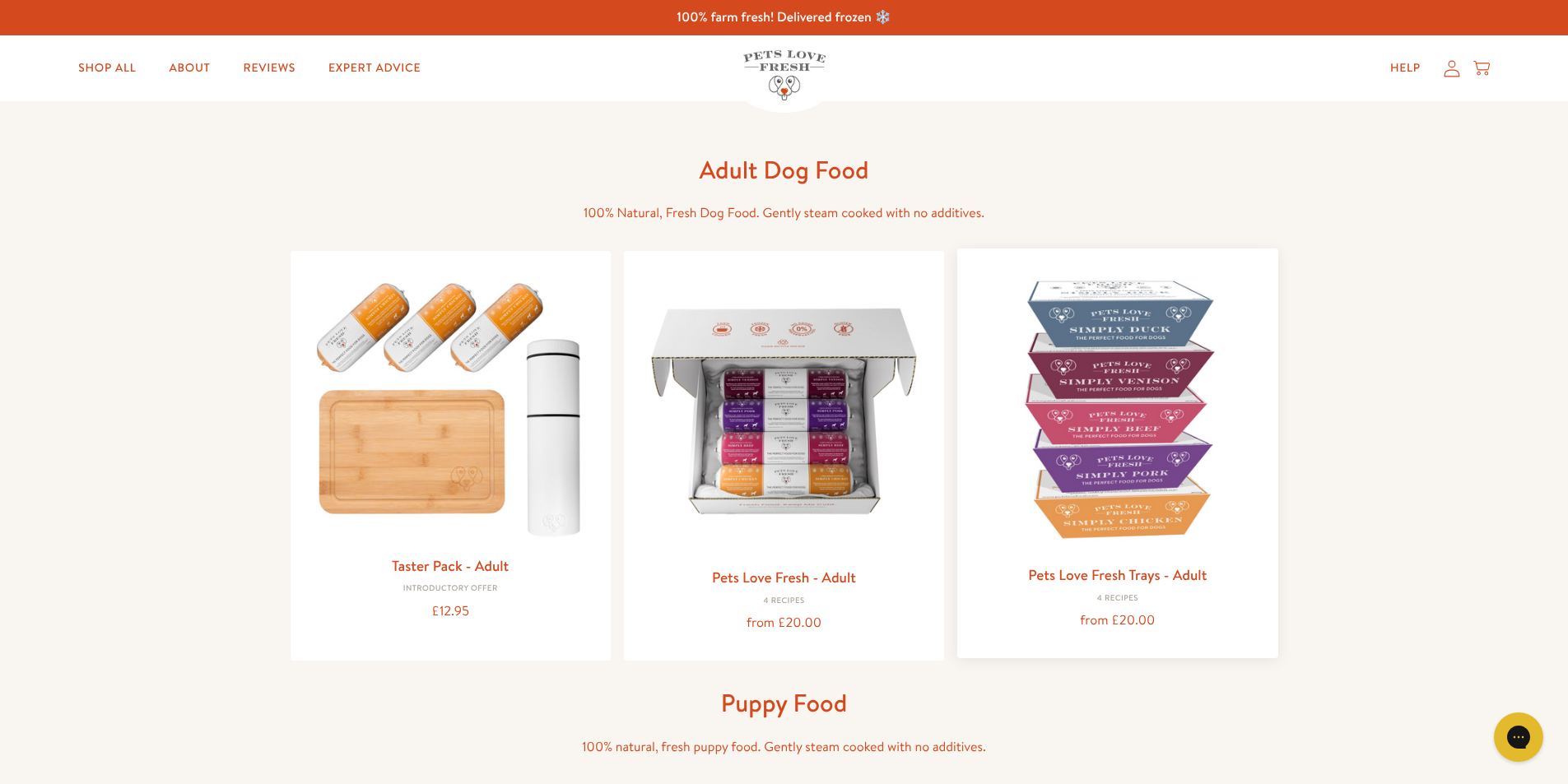
click at [1145, 452] on img at bounding box center [1117, 409] width 294 height 294
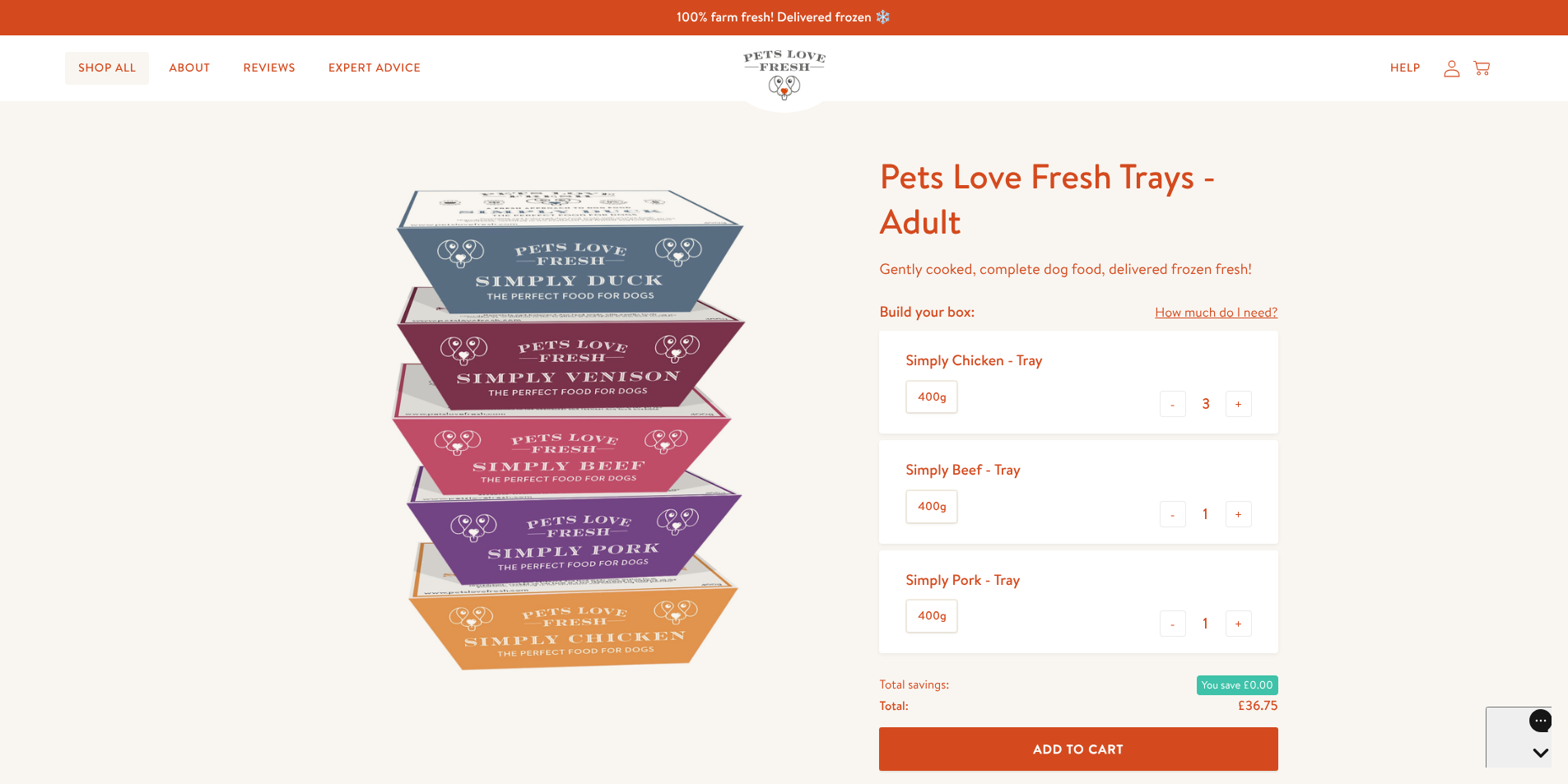
click at [102, 61] on link "Shop All" at bounding box center [107, 68] width 84 height 33
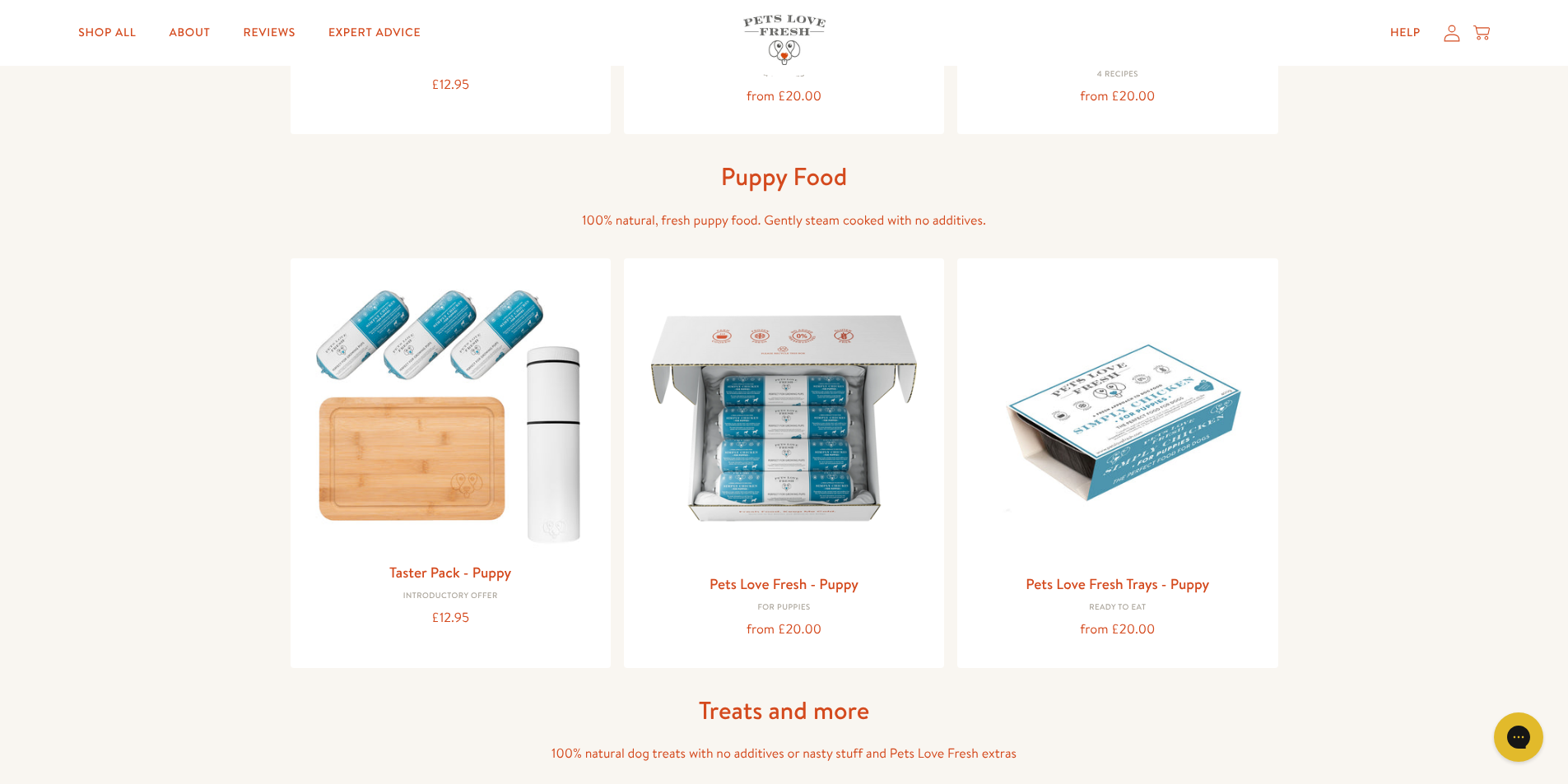
scroll to position [494, 0]
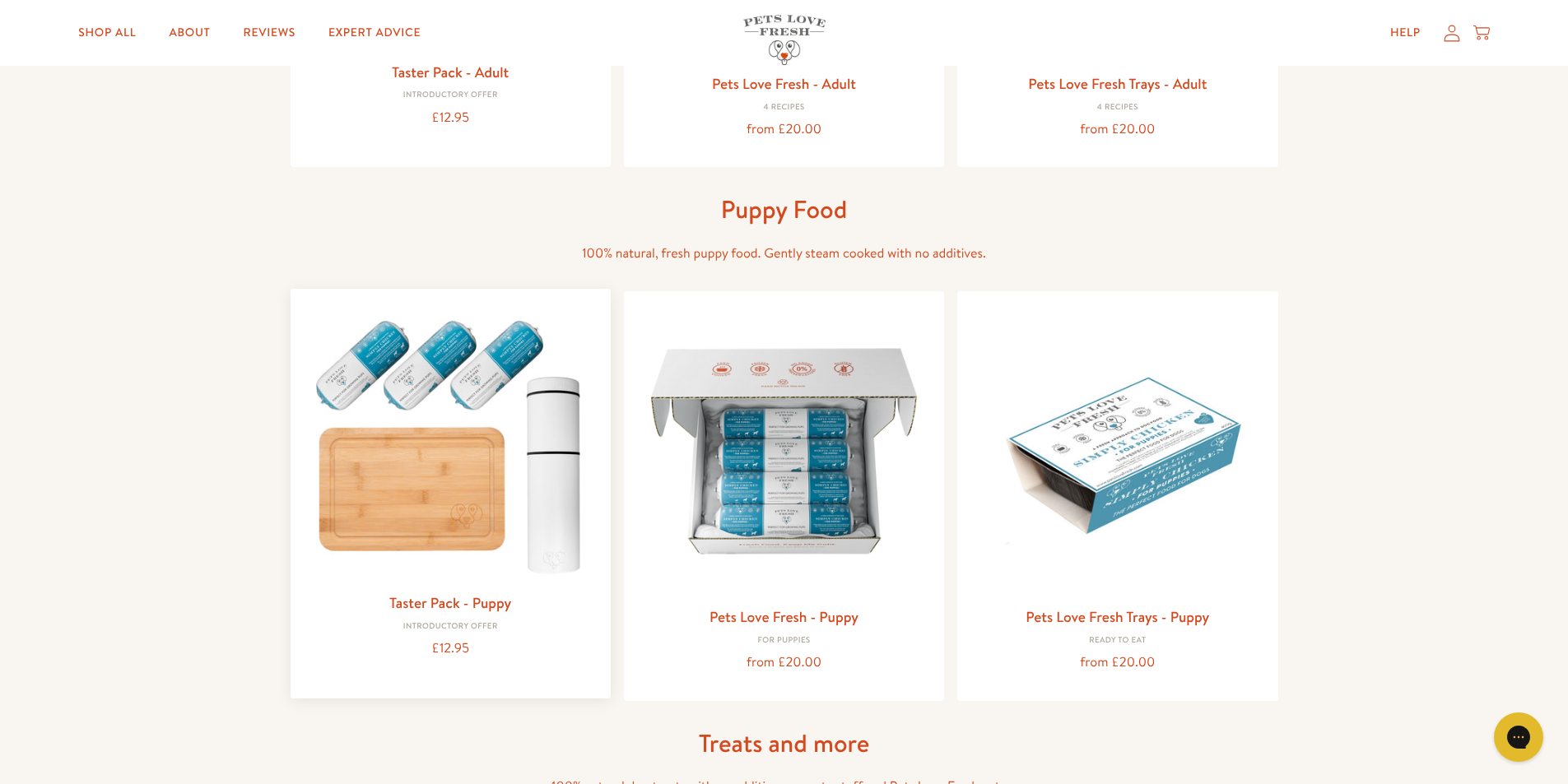
click at [479, 508] on img at bounding box center [450, 443] width 294 height 282
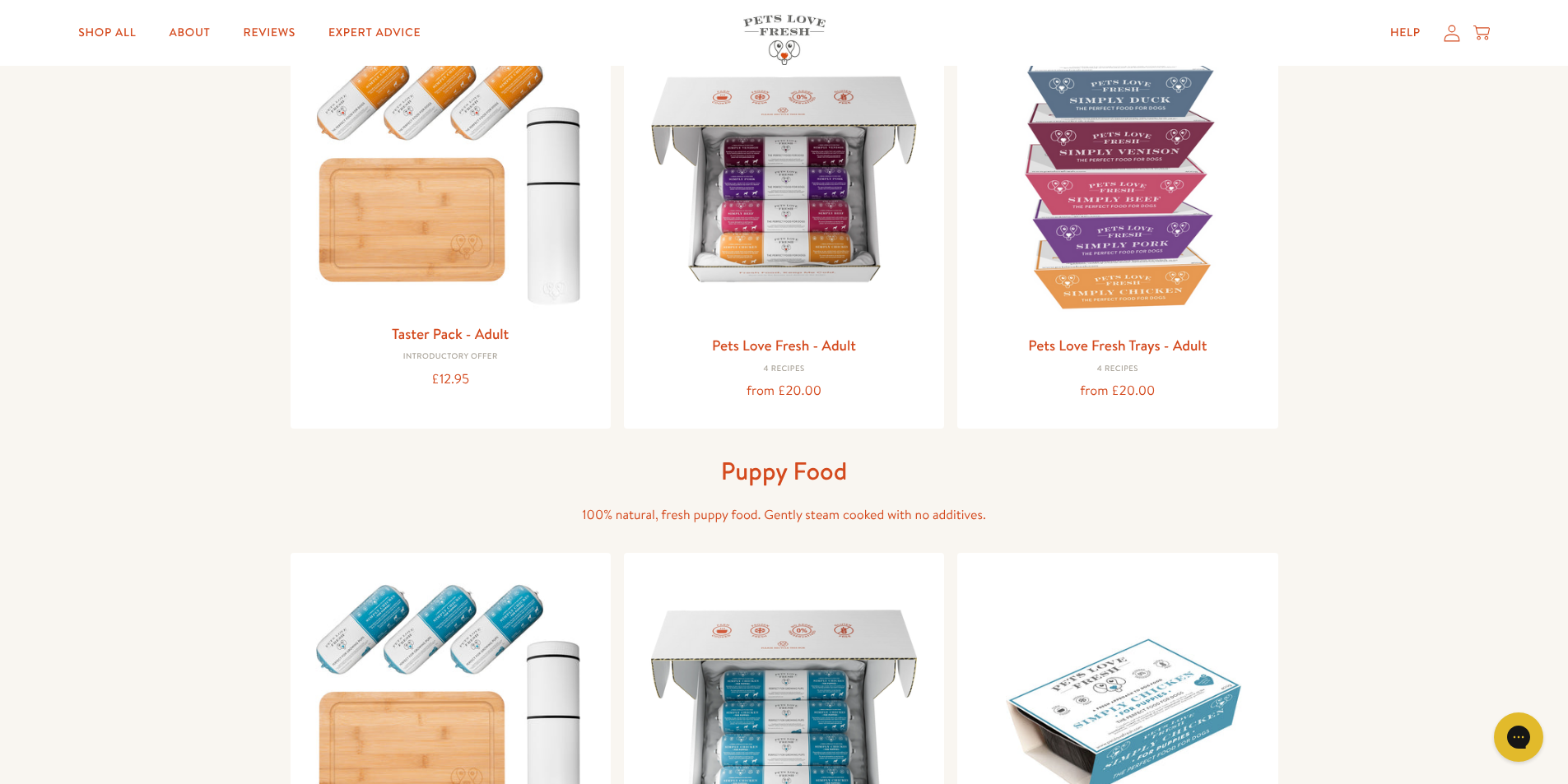
scroll to position [165, 0]
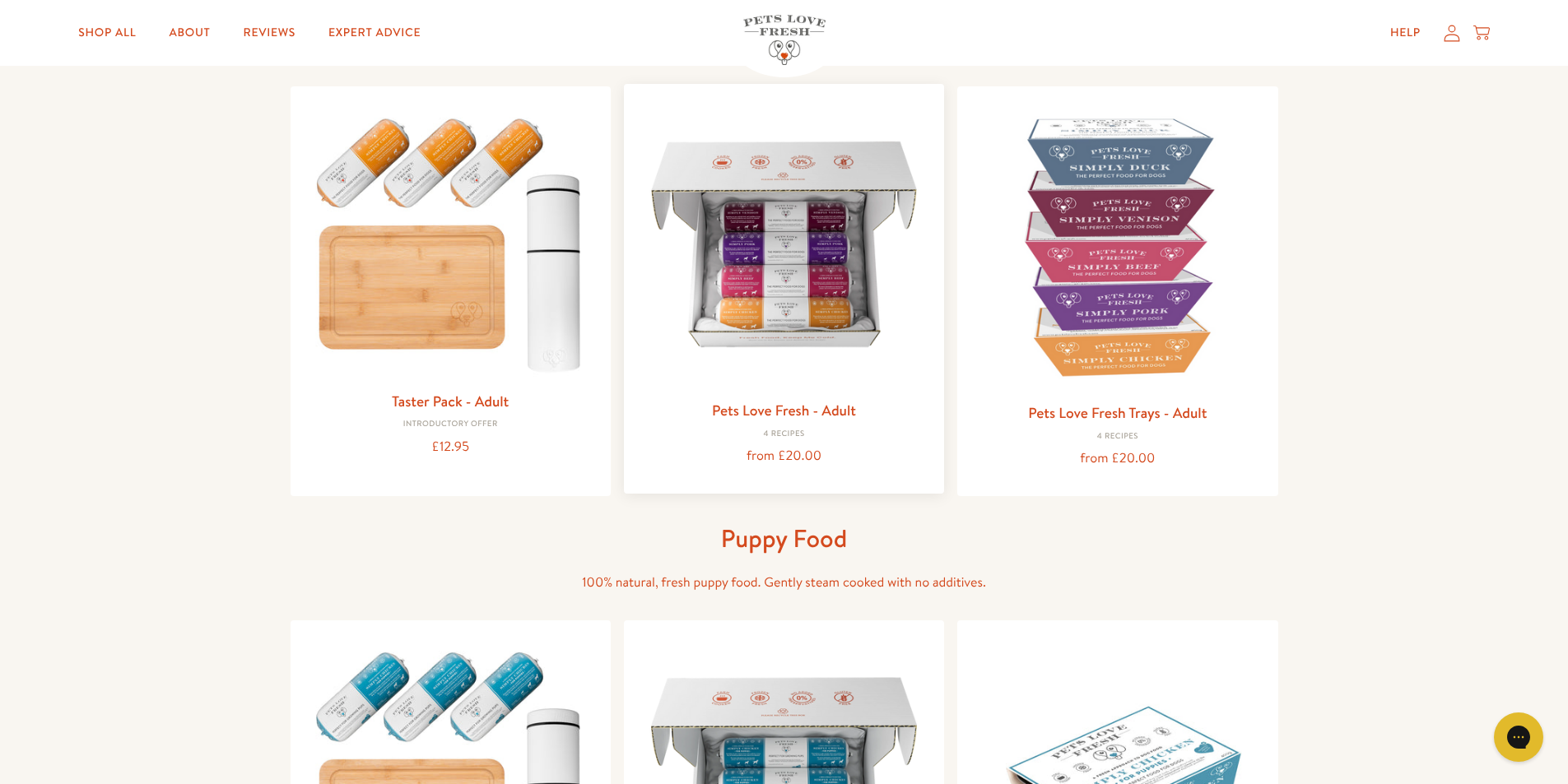
click at [815, 307] on img at bounding box center [783, 244] width 294 height 294
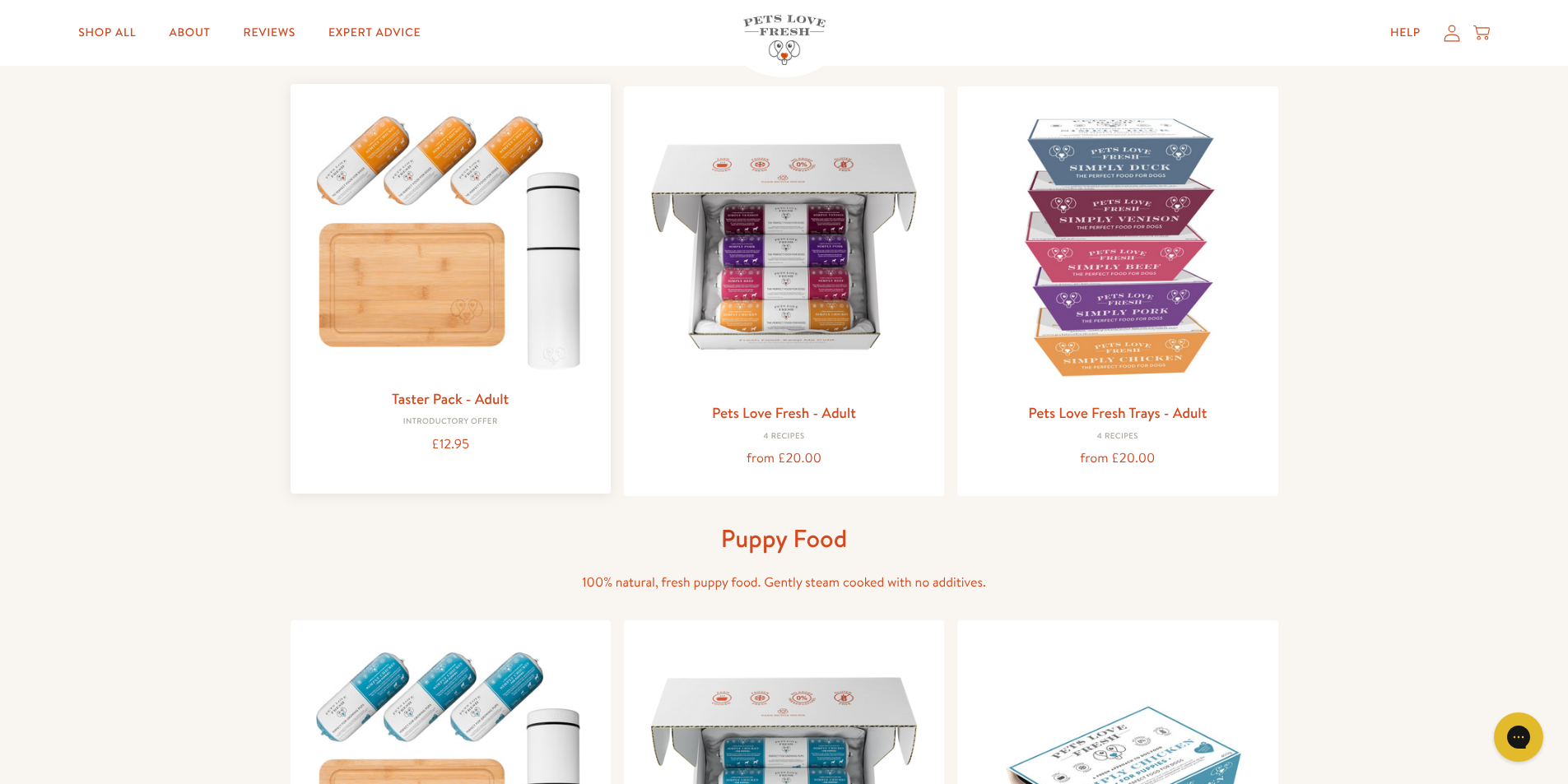
click at [422, 264] on img at bounding box center [450, 238] width 294 height 282
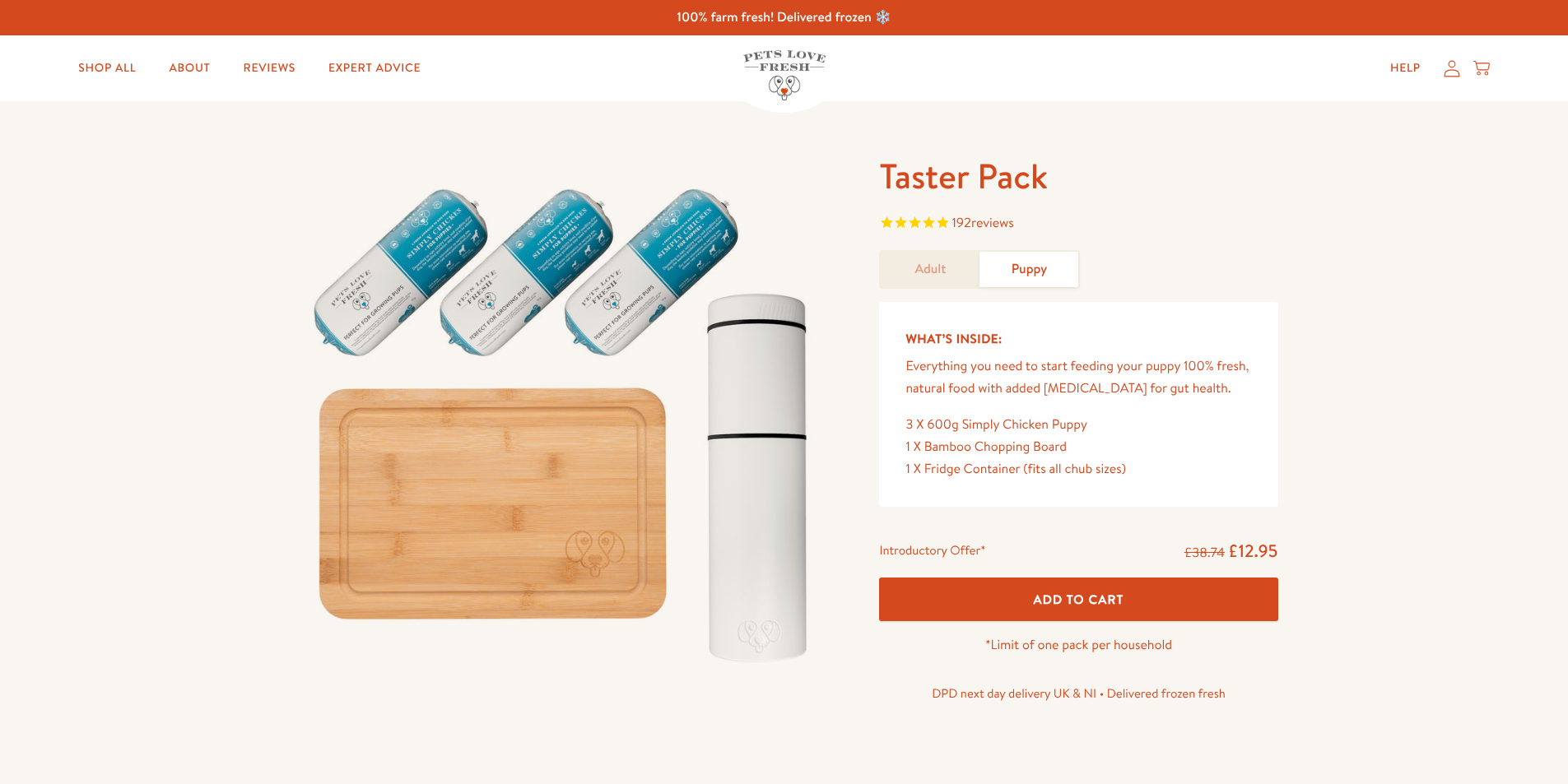
click at [943, 273] on link "Adult" at bounding box center [930, 269] width 98 height 35
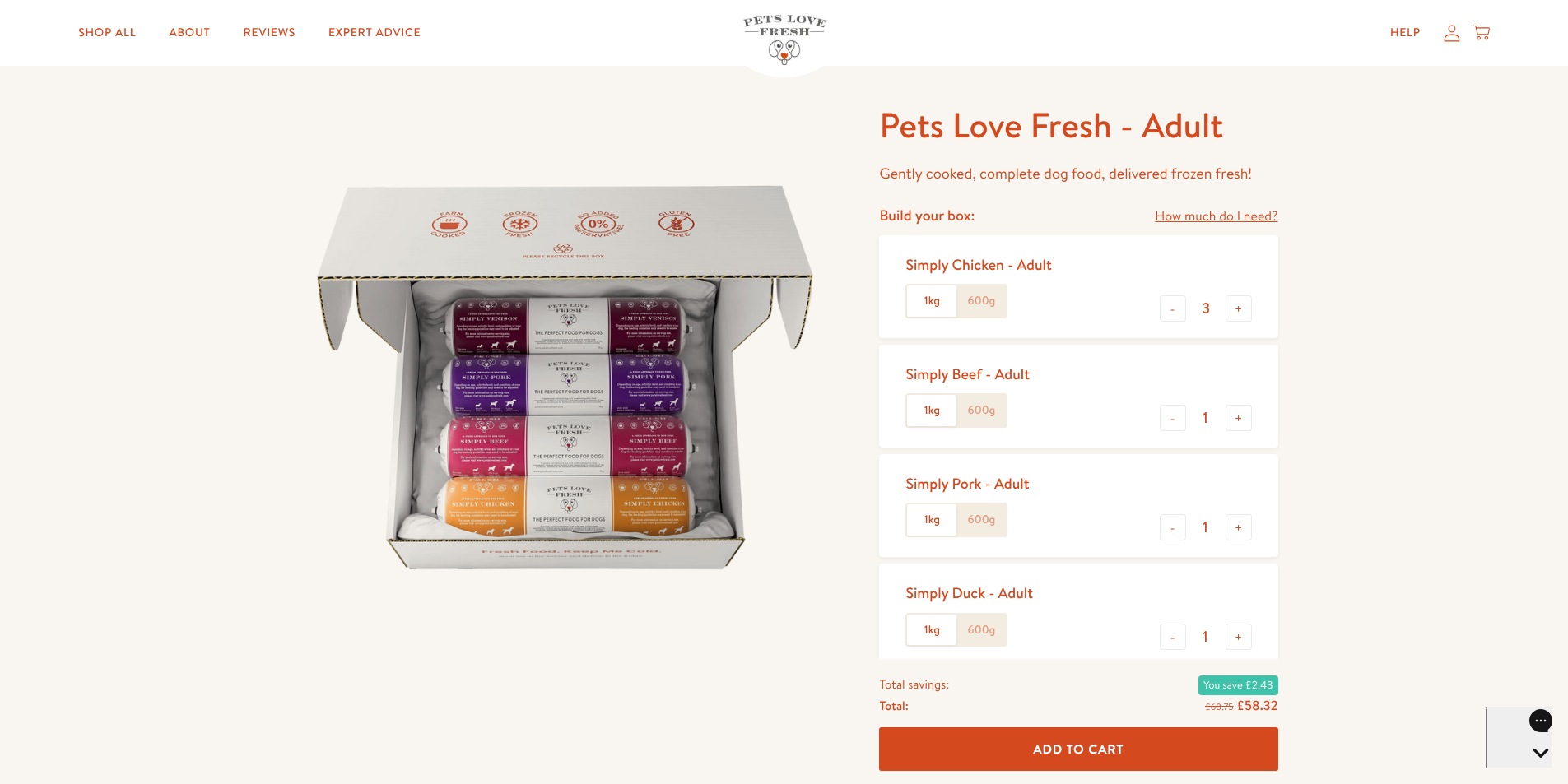
scroll to position [165, 0]
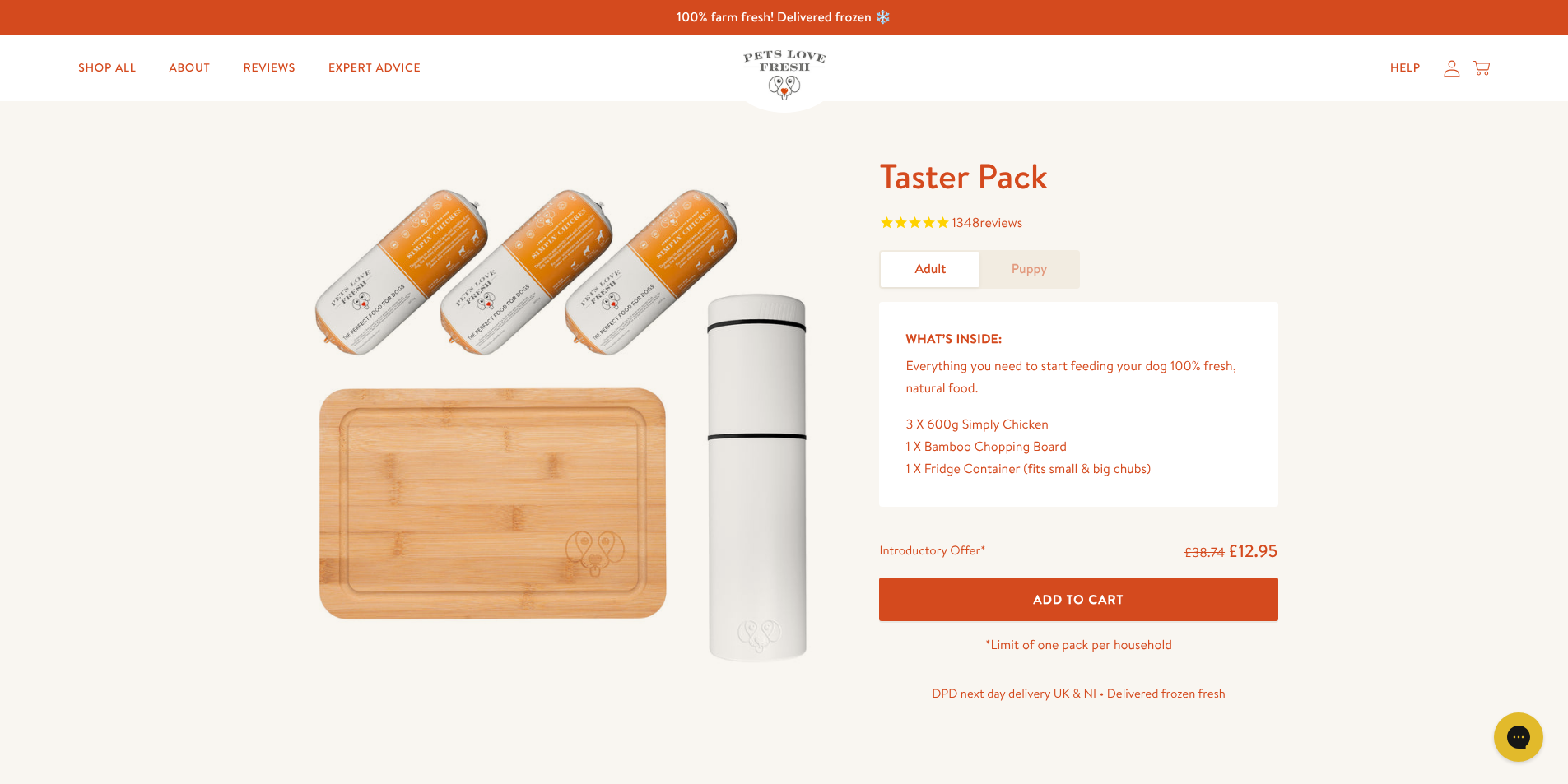
click at [1104, 597] on span "Add To Cart" at bounding box center [1079, 600] width 91 height 17
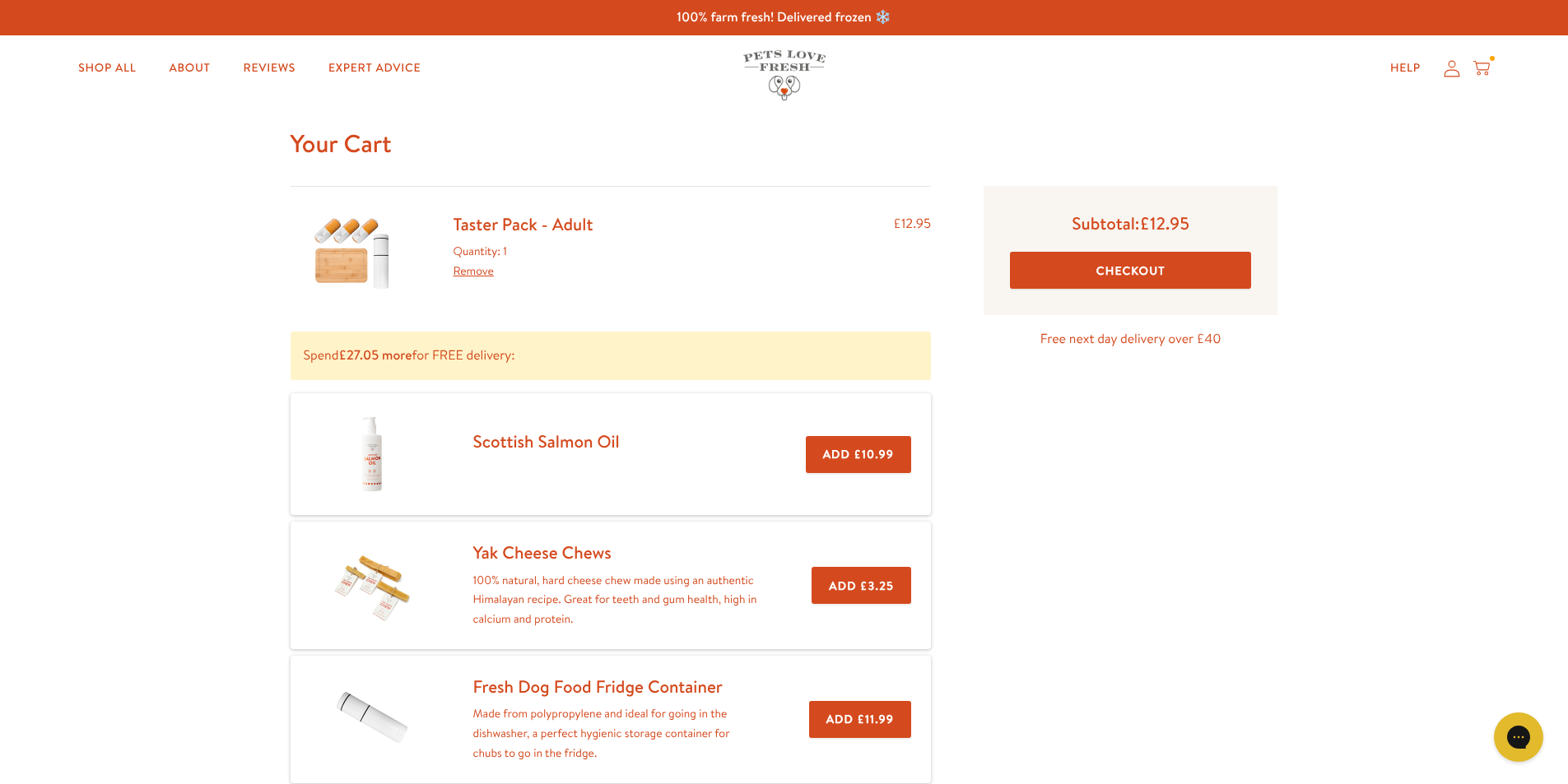
click at [1173, 270] on button "Checkout" at bounding box center [1130, 270] width 241 height 37
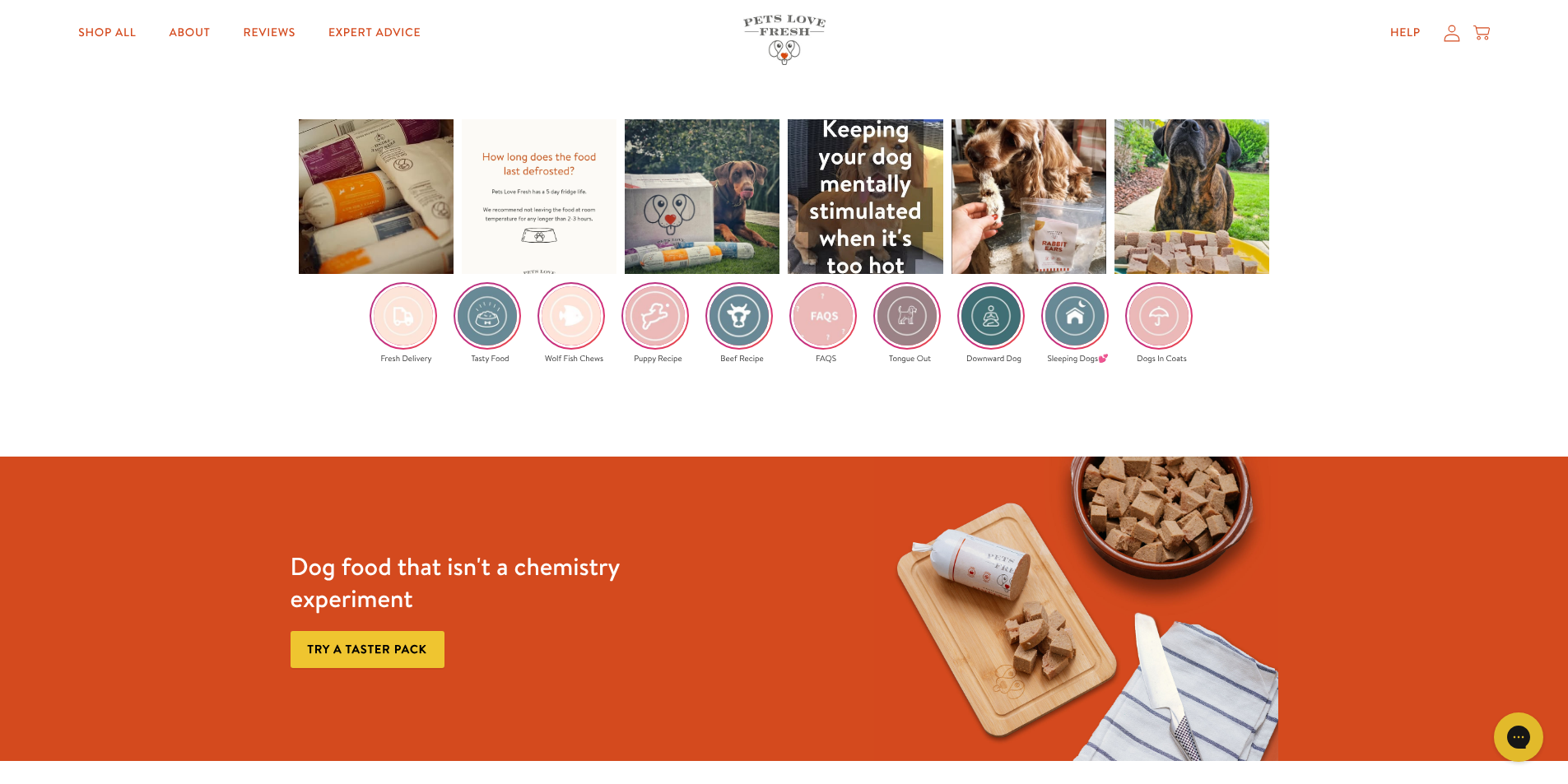
scroll to position [2881, 0]
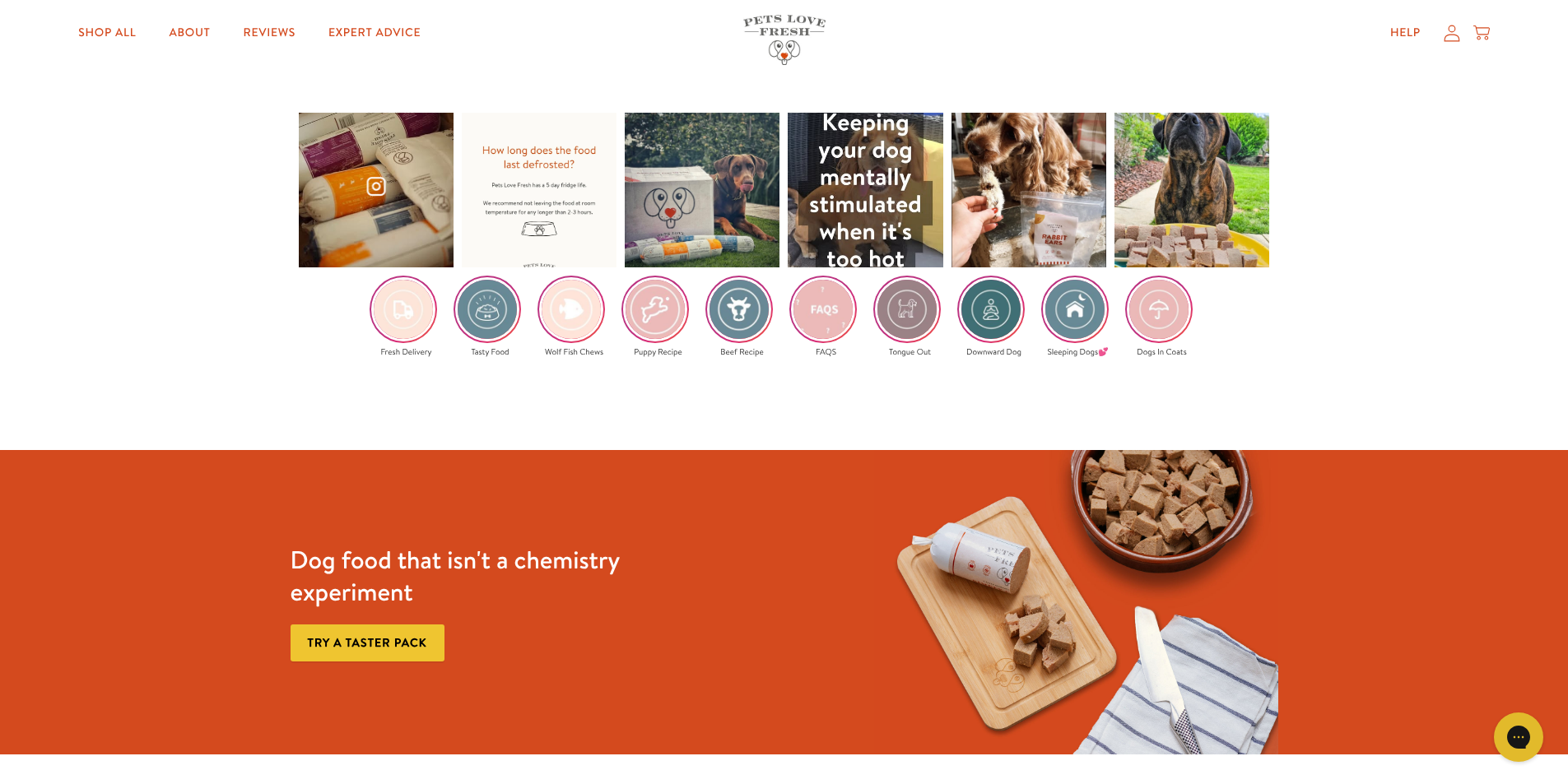
click at [401, 195] on div at bounding box center [376, 190] width 155 height 155
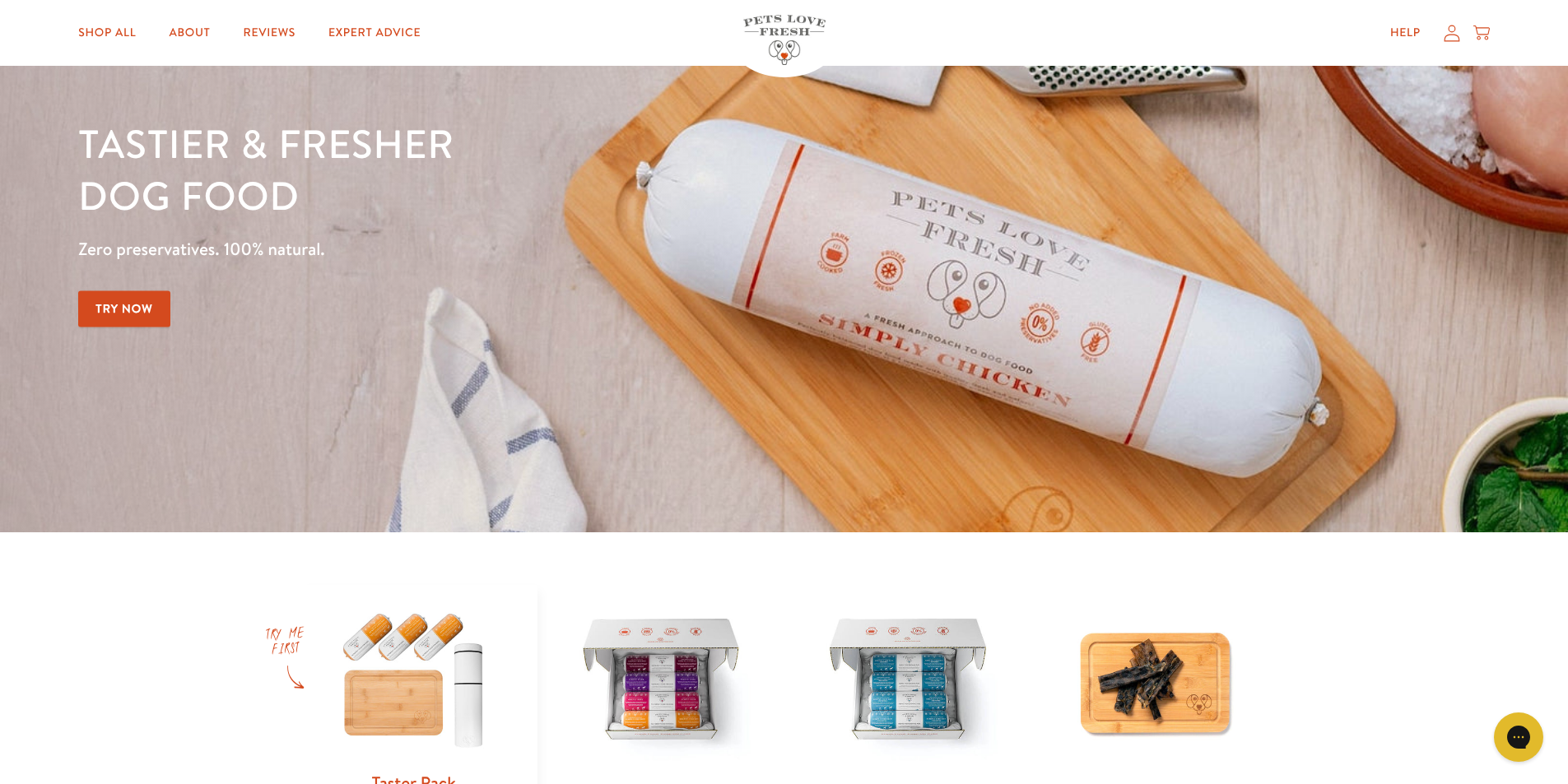
scroll to position [0, 0]
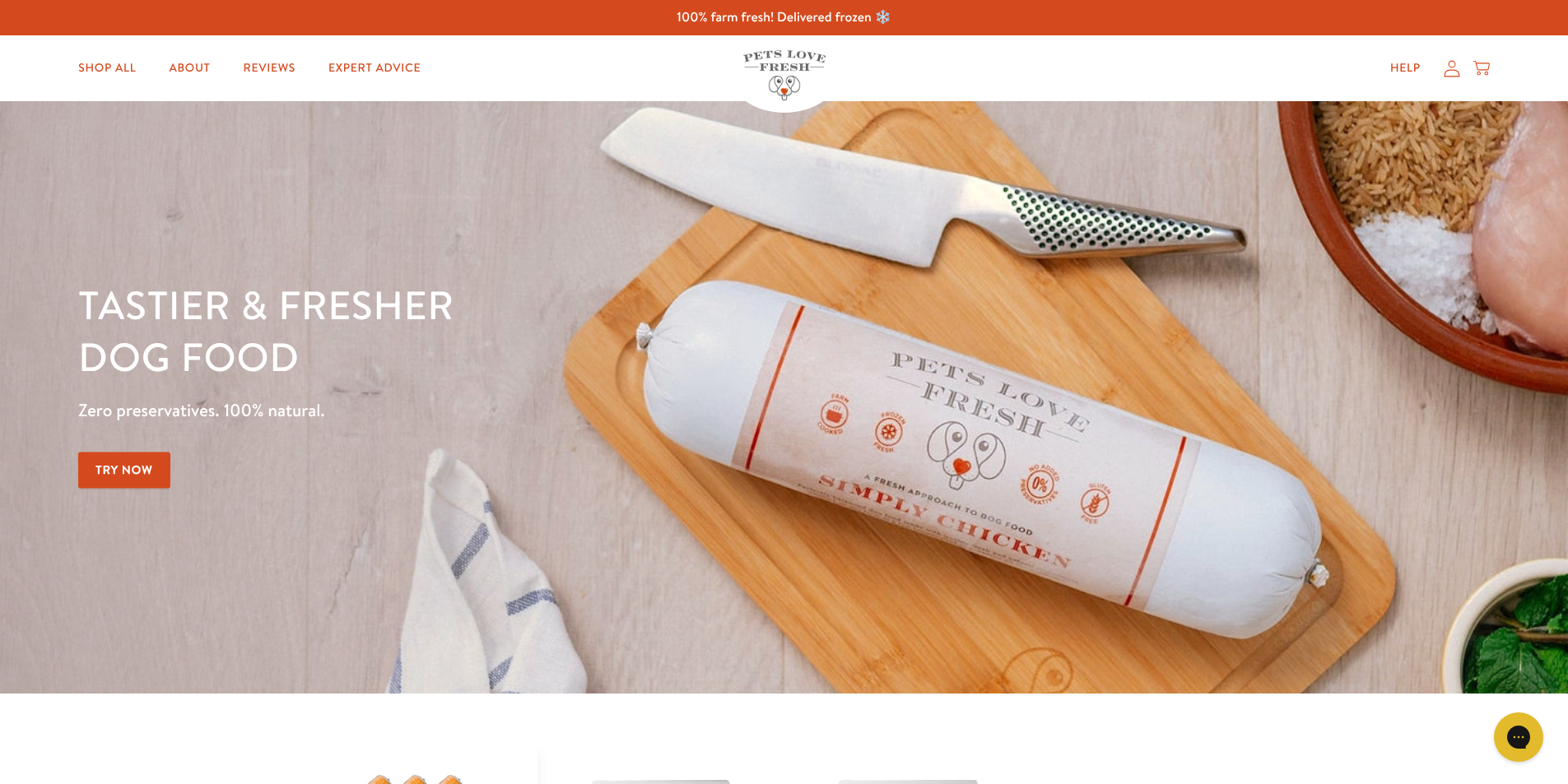
click at [1454, 74] on icon at bounding box center [1451, 69] width 16 height 17
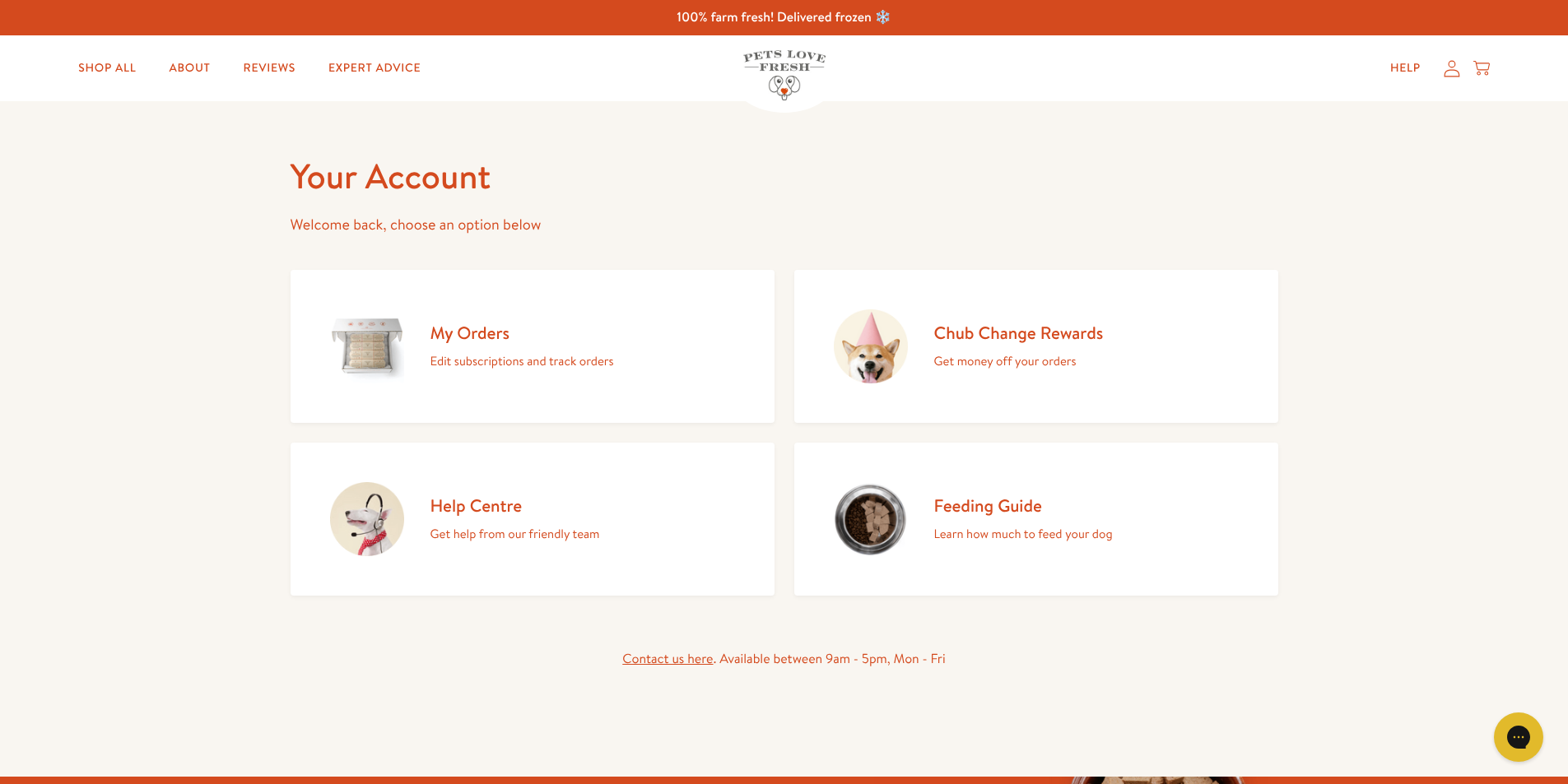
click at [396, 335] on img at bounding box center [367, 346] width 74 height 74
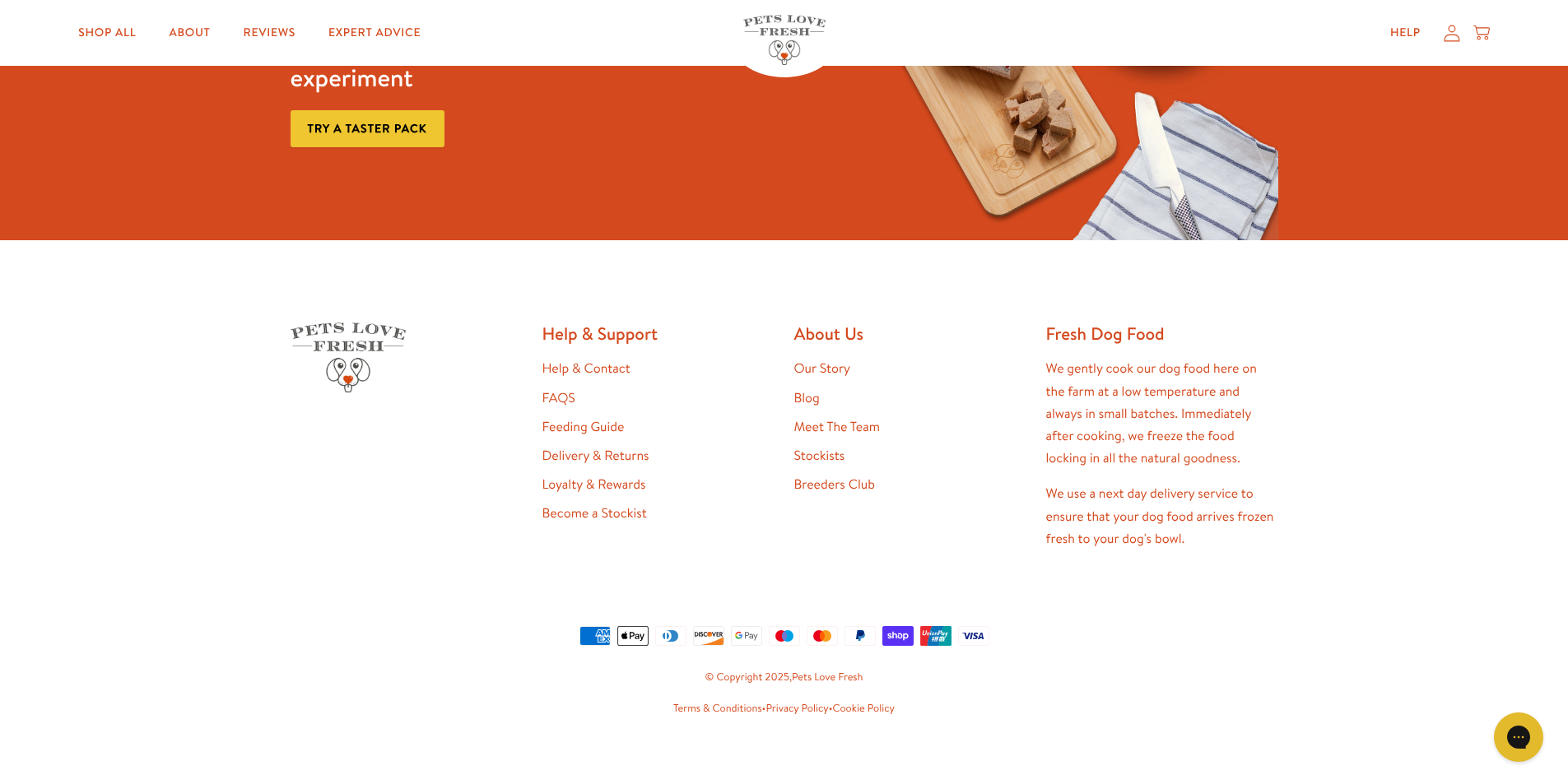
scroll to position [292, 0]
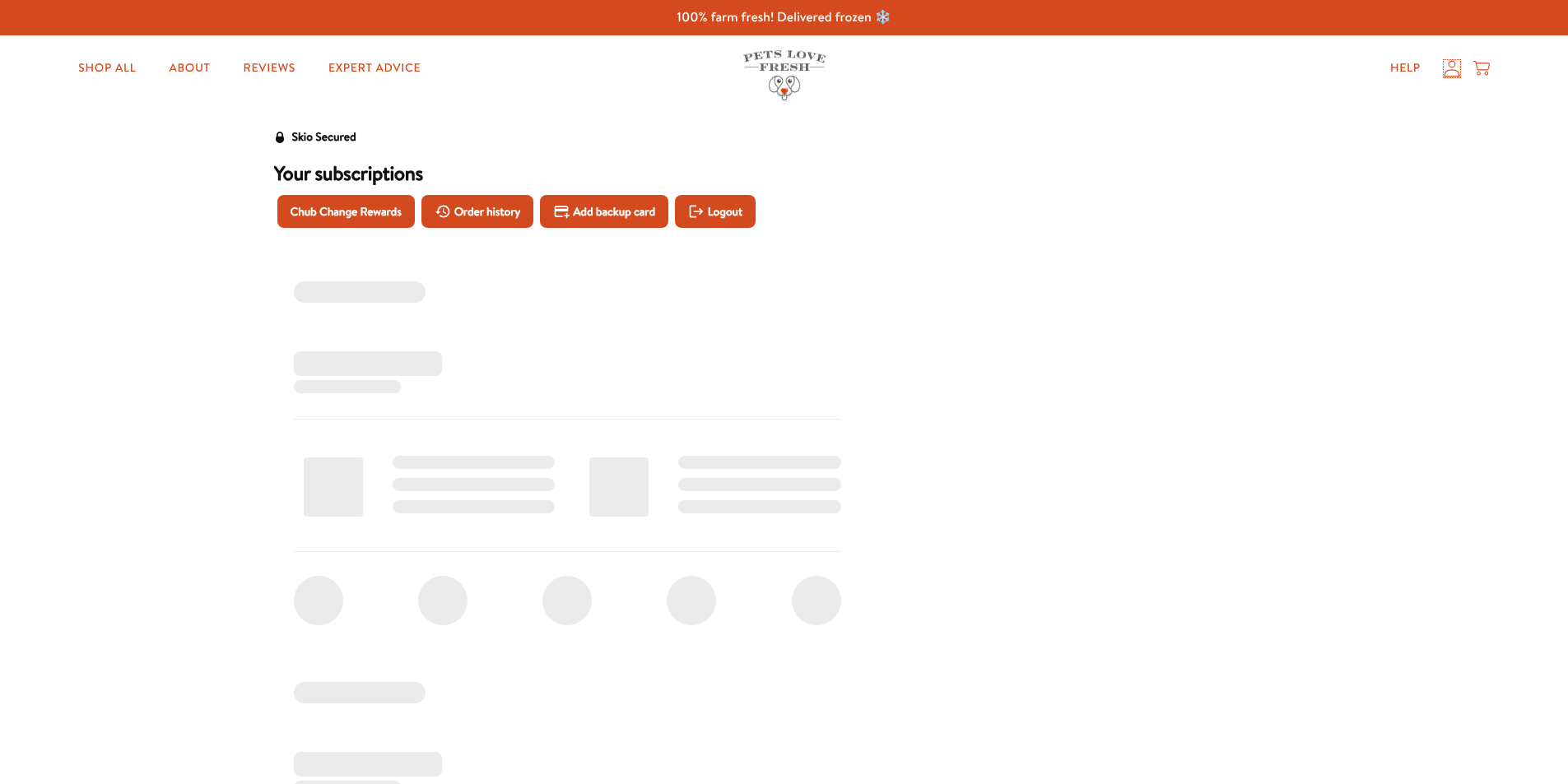
click at [1447, 70] on icon at bounding box center [1451, 69] width 16 height 17
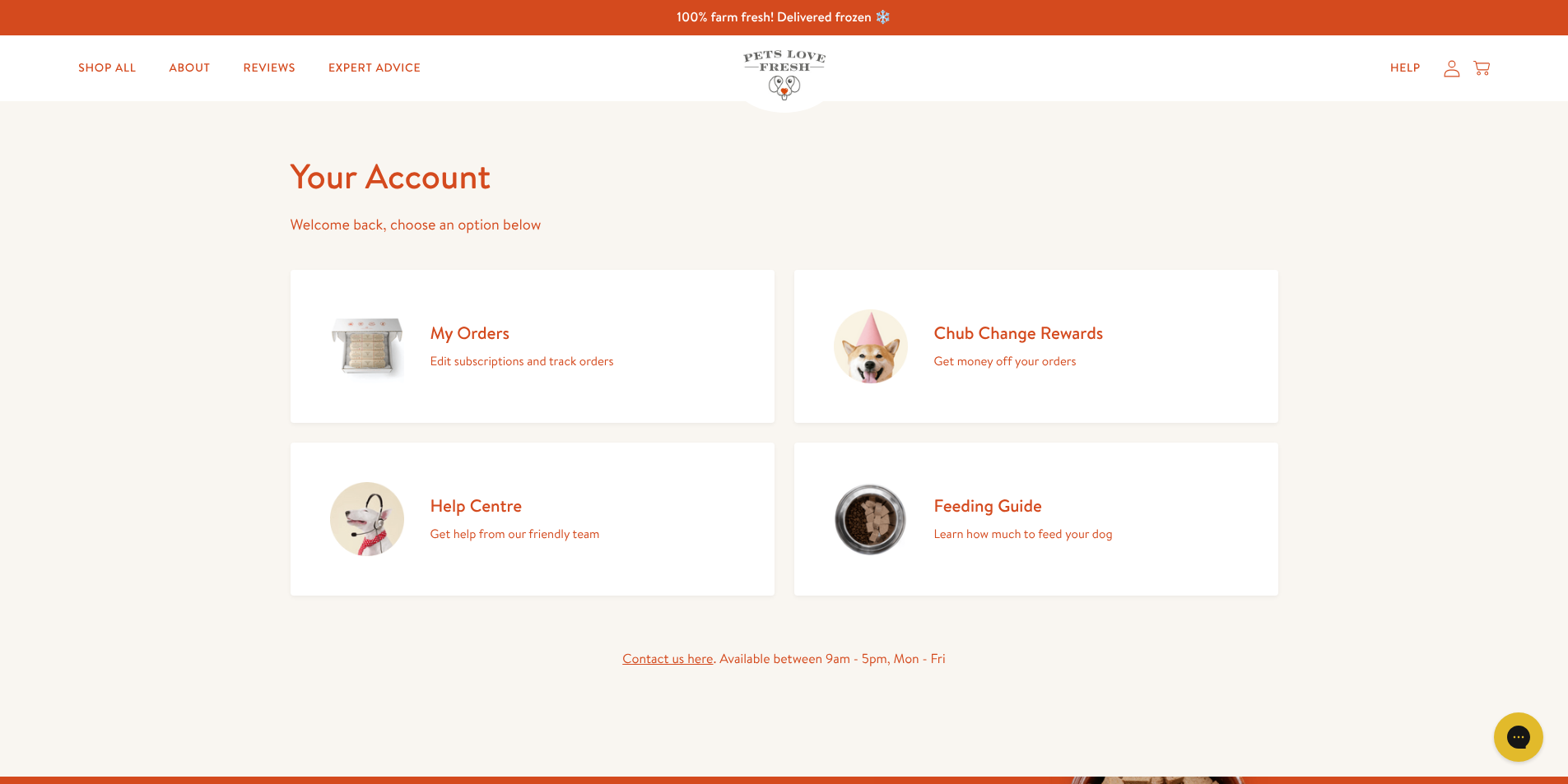
click at [581, 362] on p "Edit subscriptions and track orders" at bounding box center [522, 361] width 183 height 22
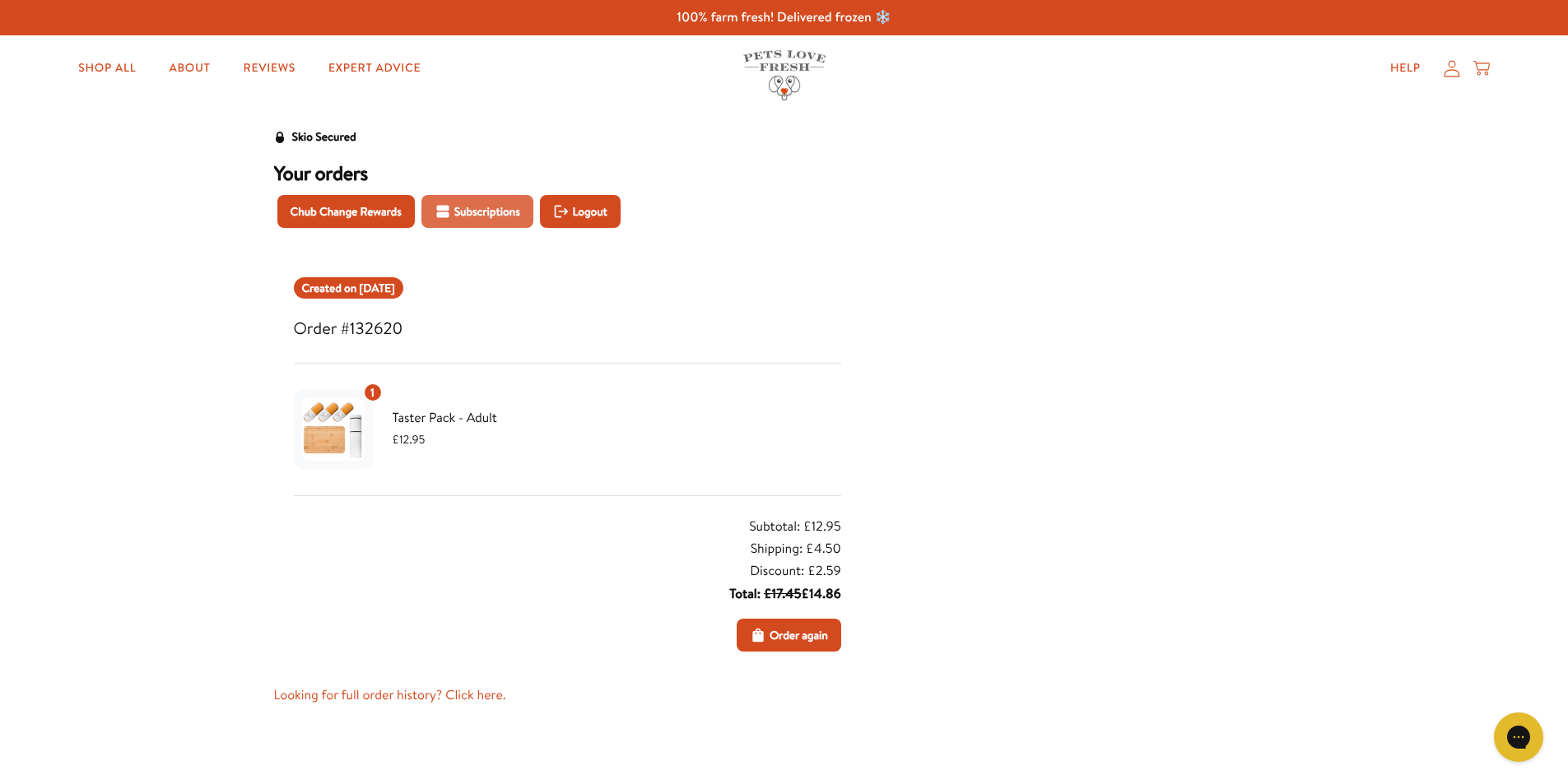
click at [479, 220] on button "Subscriptions" at bounding box center [478, 211] width 112 height 33
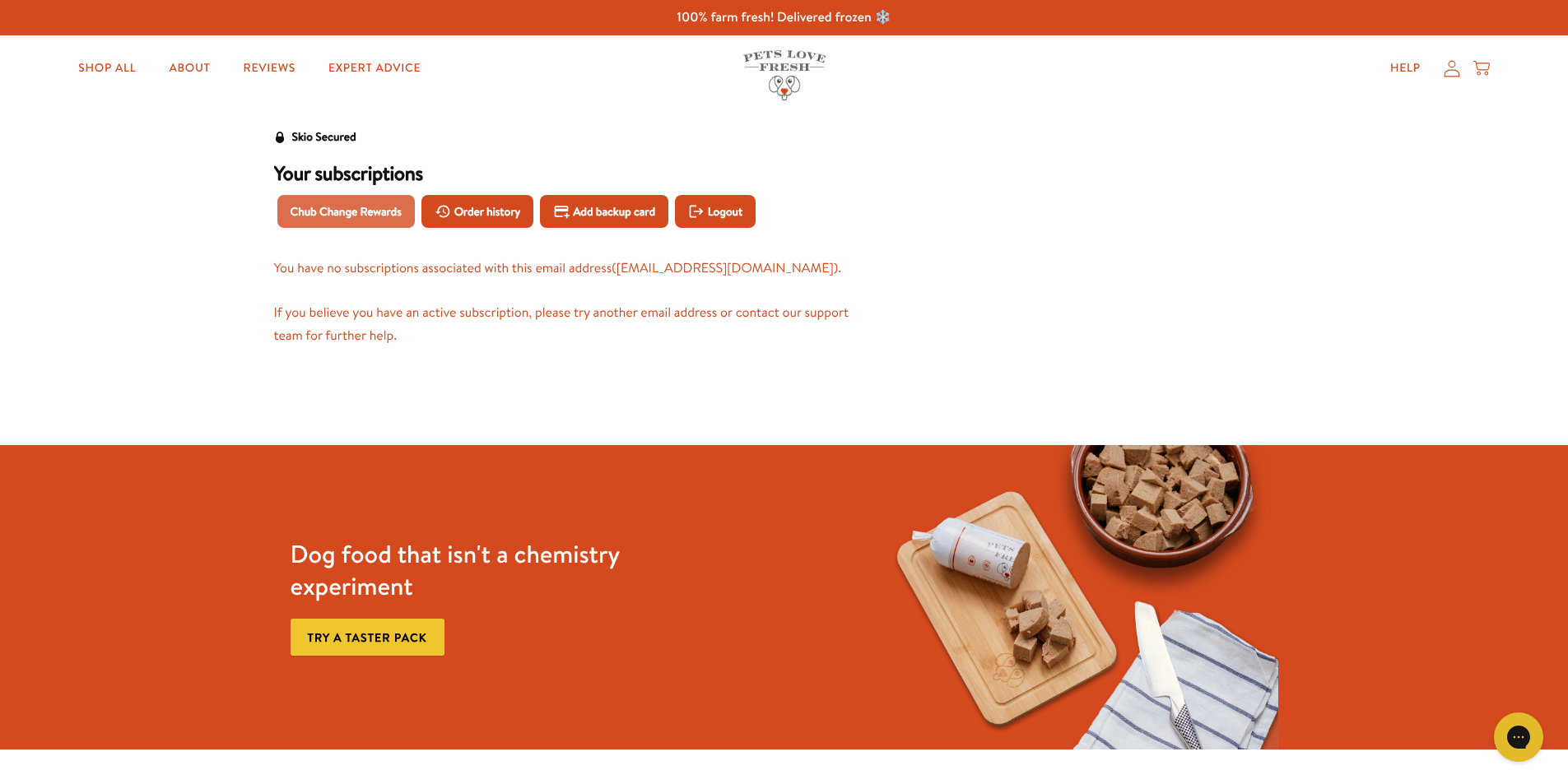
click at [351, 202] on span "Chub Change Rewards" at bounding box center [345, 211] width 111 height 18
click at [473, 209] on span "Order history" at bounding box center [487, 211] width 66 height 18
click at [650, 206] on span "Add backup card" at bounding box center [614, 211] width 82 height 18
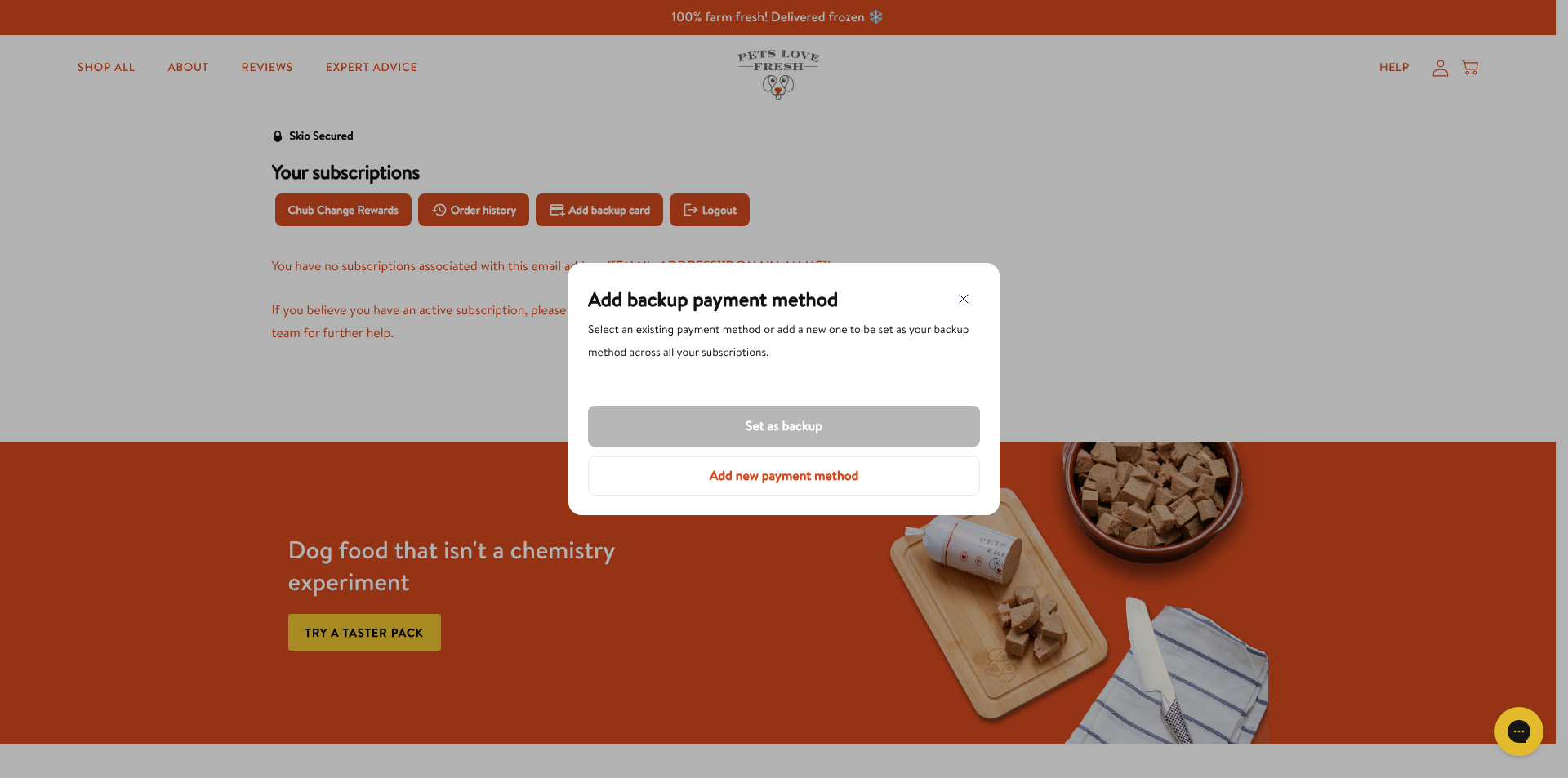
click at [717, 207] on div at bounding box center [784, 389] width 1568 height 778
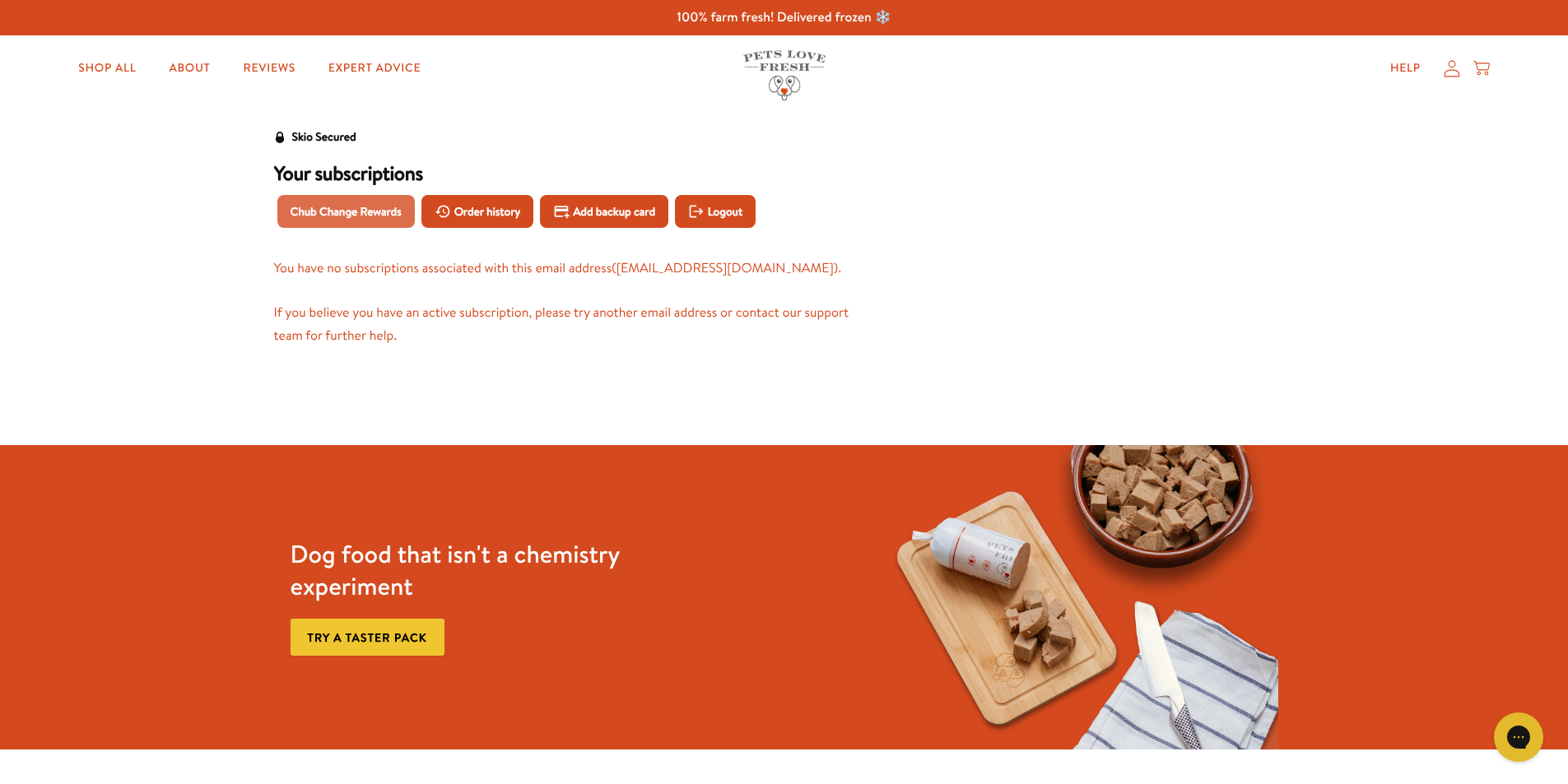
click at [318, 216] on span "Chub Change Rewards" at bounding box center [345, 211] width 111 height 18
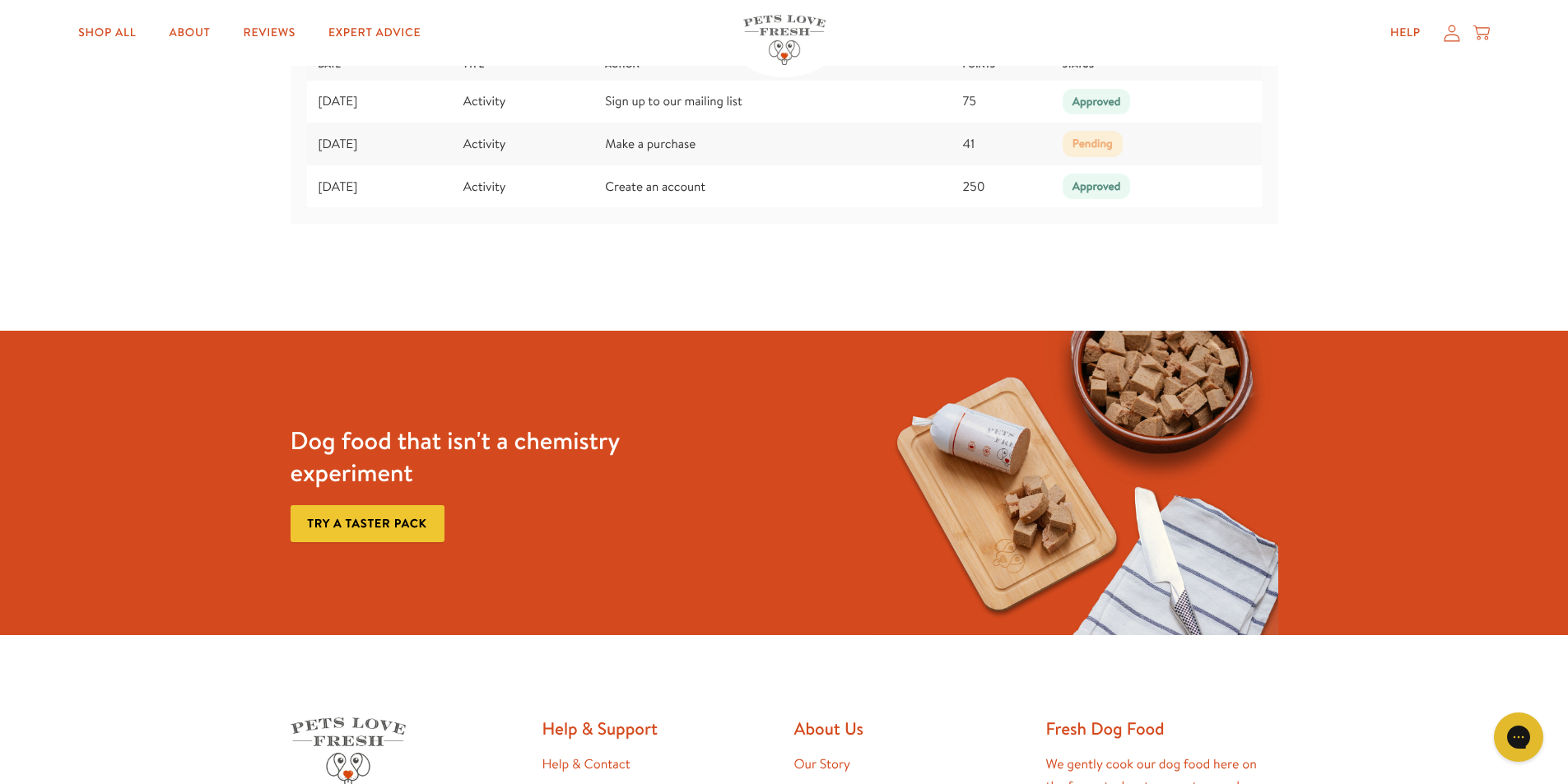
scroll to position [2221, 0]
